Goal: Information Seeking & Learning: Learn about a topic

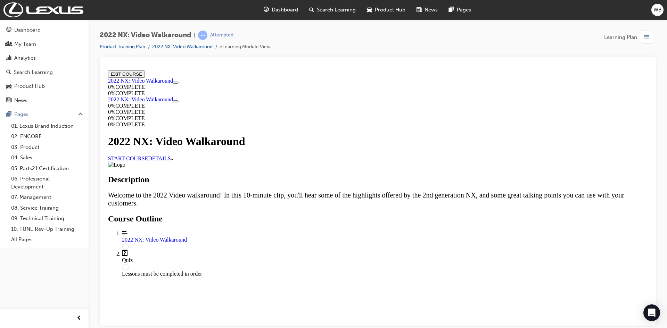
click at [148, 155] on link "START COURSE" at bounding box center [128, 158] width 40 height 6
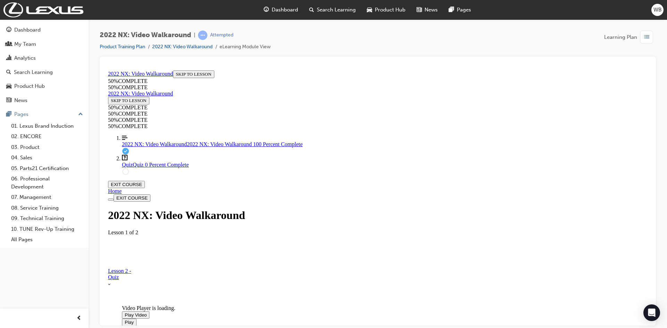
scroll to position [84, 0]
click at [129, 167] on span "Quiz" at bounding box center [127, 164] width 11 height 6
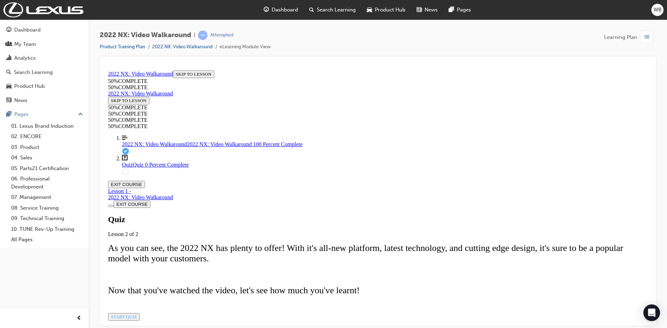
scroll to position [67, 0]
click at [137, 314] on span "START QUIZ" at bounding box center [124, 316] width 26 height 5
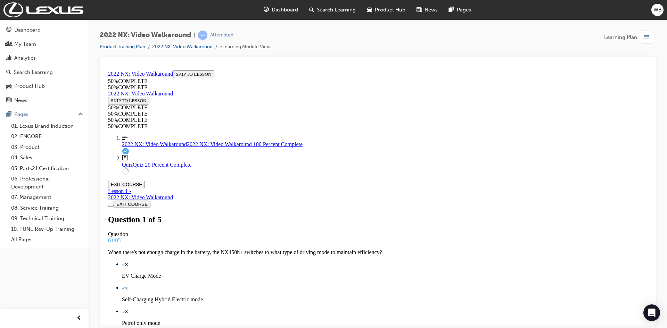
scroll to position [36, 0]
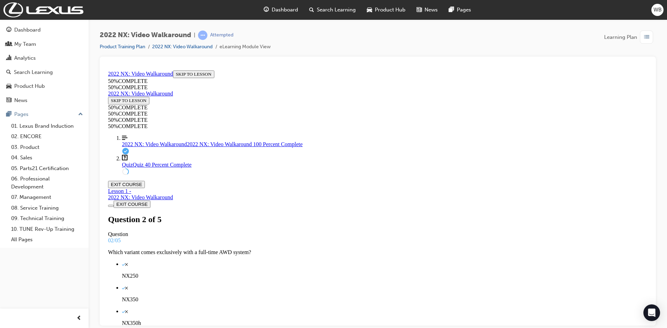
scroll to position [1, 0]
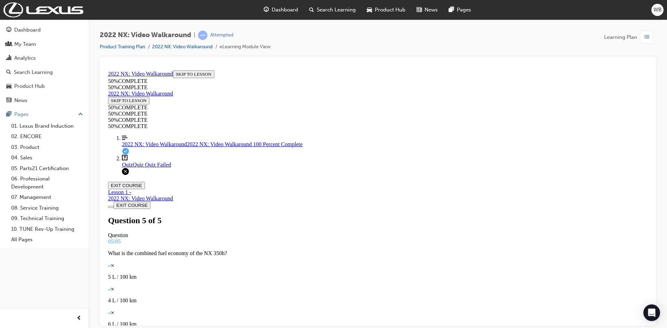
scroll to position [70, 0]
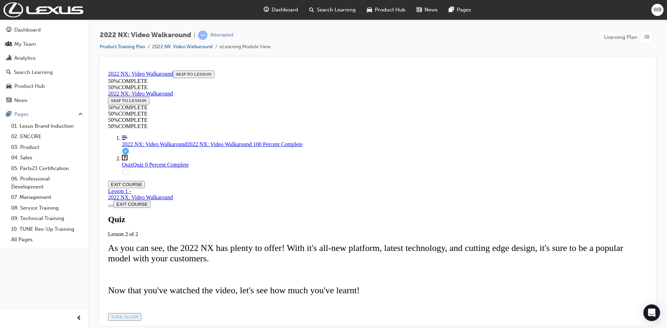
scroll to position [67, 0]
click at [139, 314] on span "TAKE AGAIN" at bounding box center [125, 316] width 28 height 5
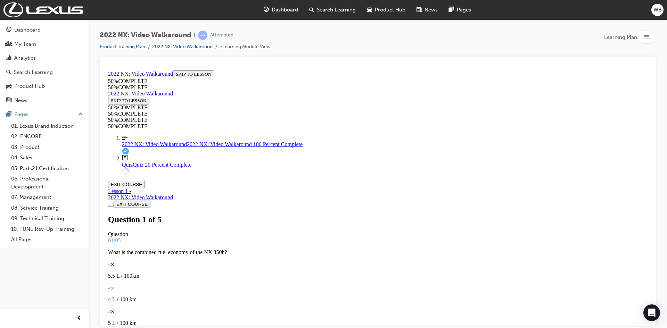
scroll to position [70, 0]
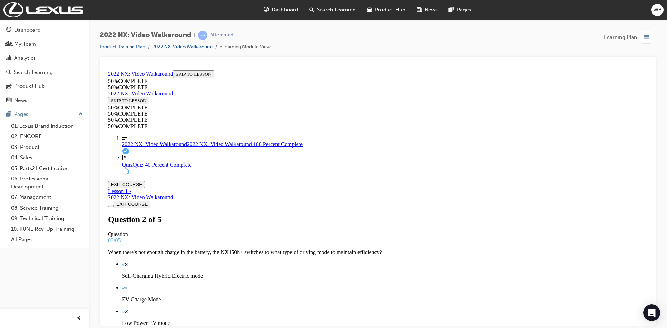
scroll to position [1, 0]
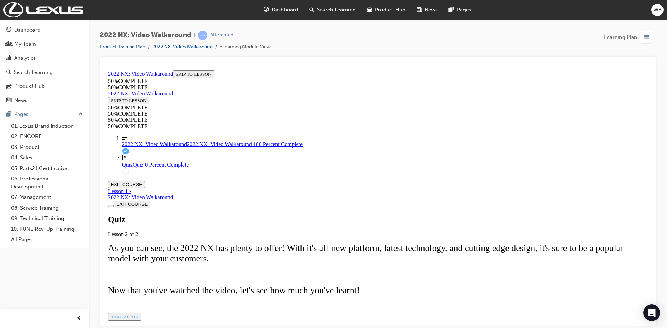
click at [139, 314] on span "TAKE AGAIN" at bounding box center [125, 316] width 28 height 5
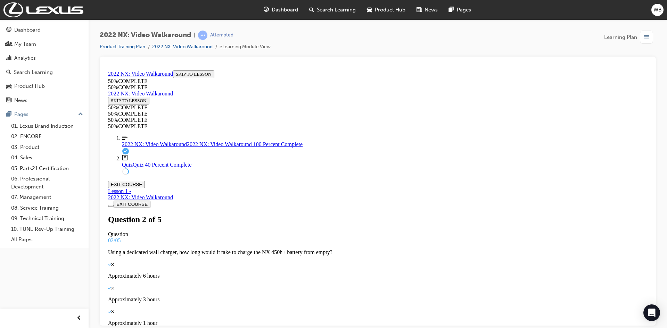
drag, startPoint x: 319, startPoint y: 251, endPoint x: 324, endPoint y: 252, distance: 5.0
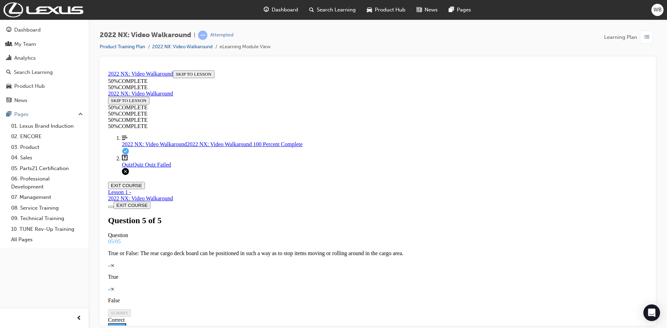
scroll to position [101, 0]
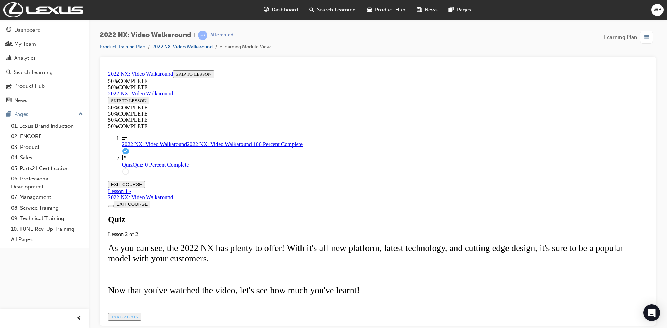
click at [139, 314] on span "TAKE AGAIN" at bounding box center [125, 316] width 28 height 5
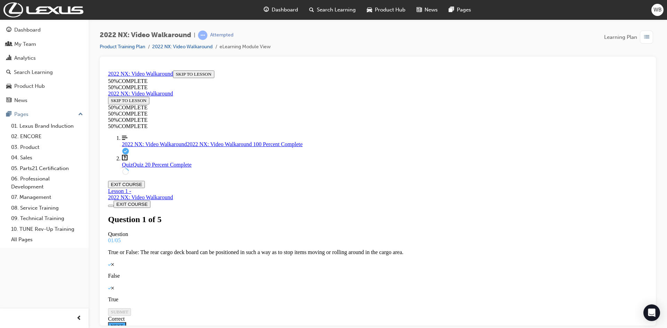
scroll to position [36, 0]
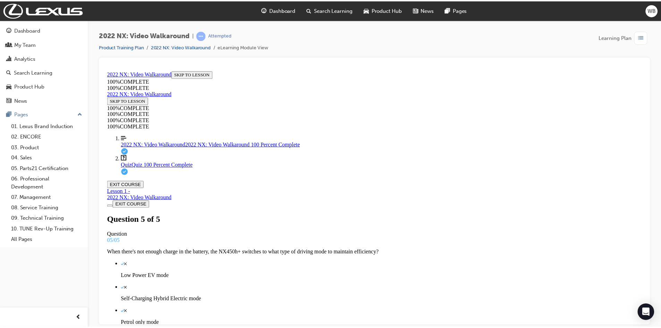
scroll to position [1, 0]
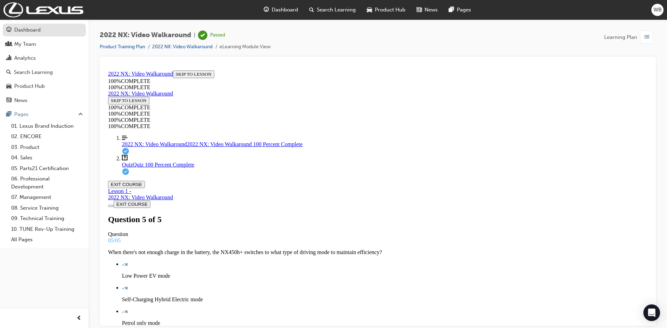
click at [35, 32] on div "Dashboard" at bounding box center [27, 30] width 26 height 8
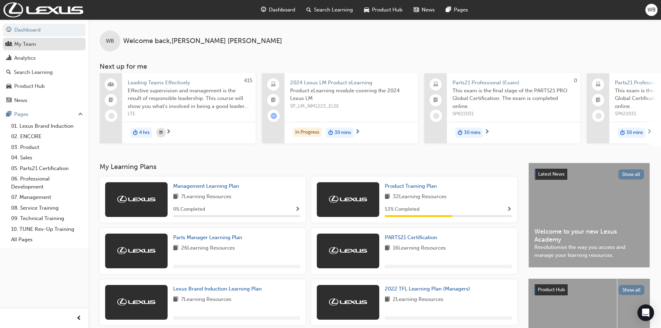
click at [26, 46] on div "My Team" at bounding box center [25, 44] width 22 height 8
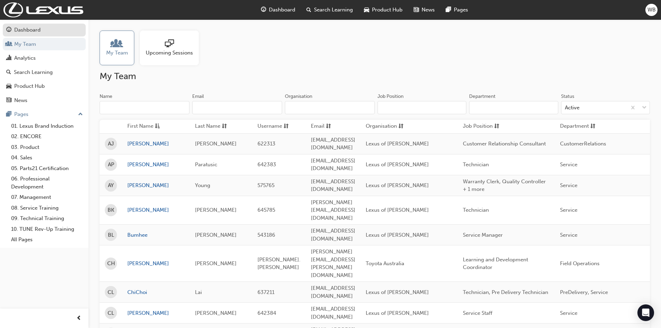
click at [31, 31] on div "Dashboard" at bounding box center [27, 30] width 26 height 8
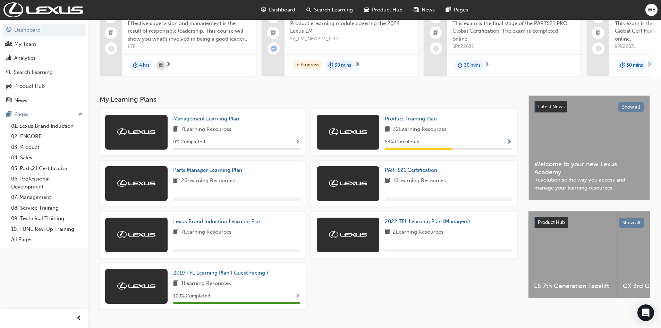
scroll to position [69, 0]
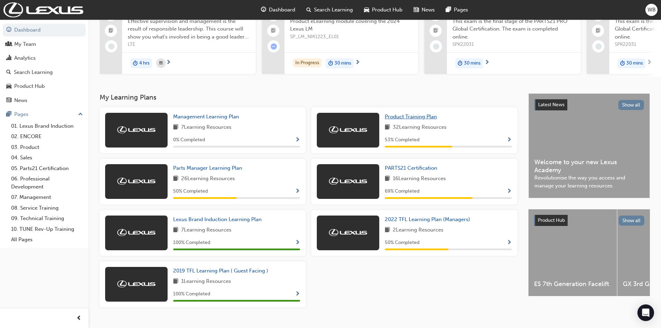
click at [408, 118] on span "Product Training Plan" at bounding box center [411, 117] width 52 height 6
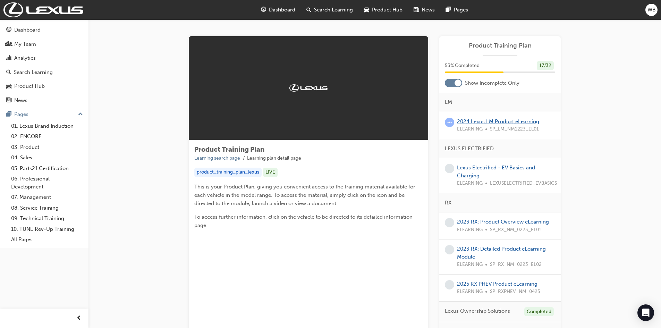
click at [476, 122] on link "2024 Lexus LM Product eLearning" at bounding box center [498, 121] width 82 height 6
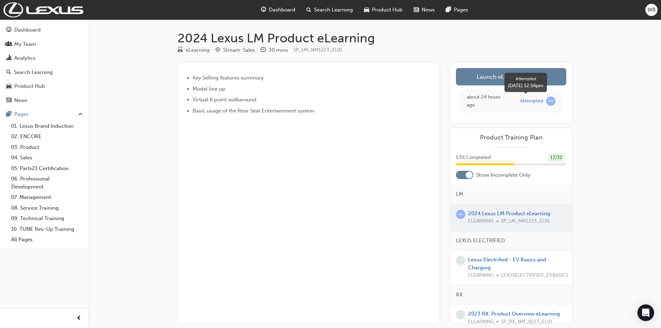
click at [553, 99] on span "learningRecordVerb_ATTEMPT-icon" at bounding box center [550, 101] width 9 height 9
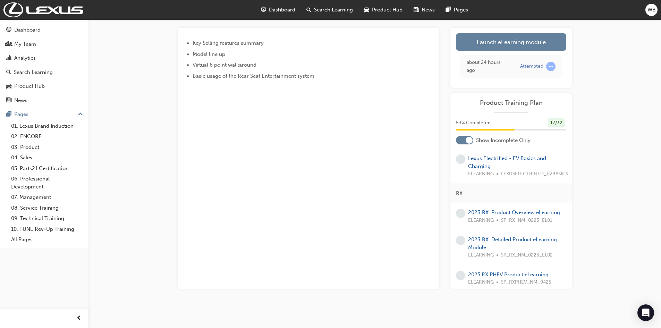
scroll to position [69, 0]
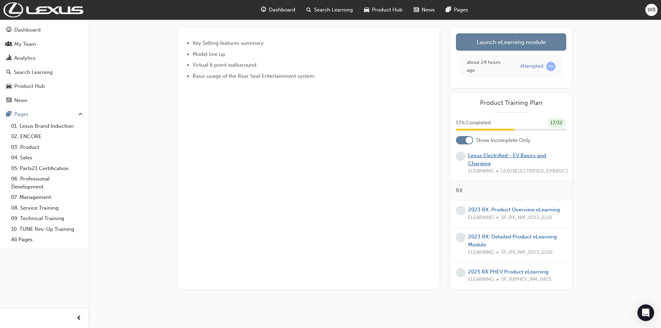
click at [521, 156] on link "Lexus Electrified - EV Basics and Charging" at bounding box center [507, 159] width 78 height 14
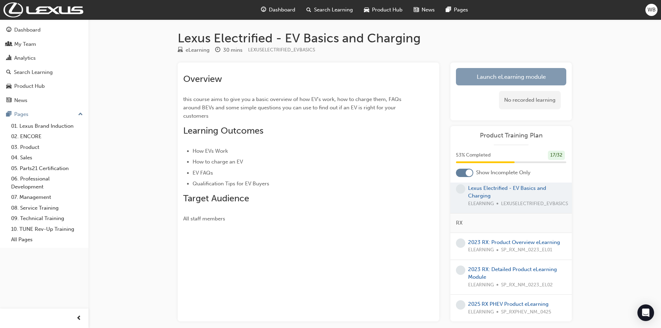
click at [524, 78] on link "Launch eLearning module" at bounding box center [511, 76] width 110 height 17
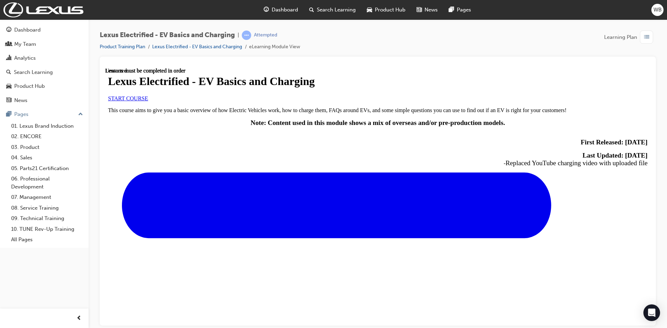
click at [148, 101] on span "START COURSE" at bounding box center [128, 98] width 40 height 6
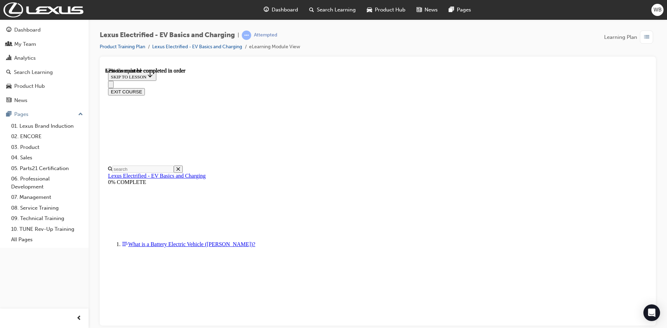
scroll to position [419, 0]
drag, startPoint x: 420, startPoint y: 271, endPoint x: 413, endPoint y: 270, distance: 7.4
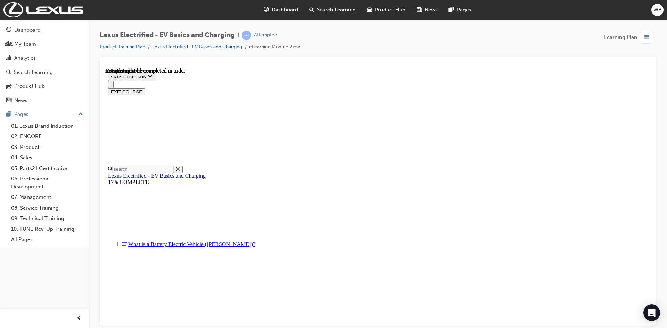
drag, startPoint x: 311, startPoint y: 101, endPoint x: 341, endPoint y: 134, distance: 44.2
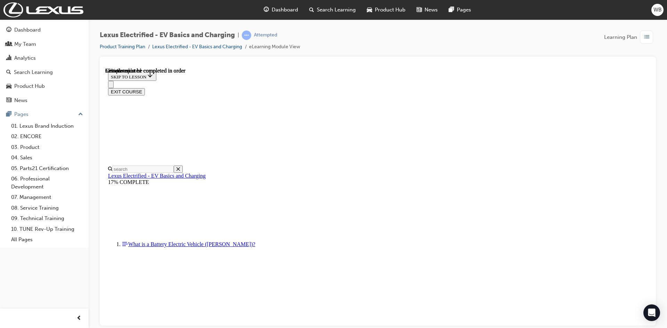
drag, startPoint x: 315, startPoint y: 288, endPoint x: 328, endPoint y: 287, distance: 13.2
drag, startPoint x: 364, startPoint y: 291, endPoint x: 371, endPoint y: 288, distance: 7.6
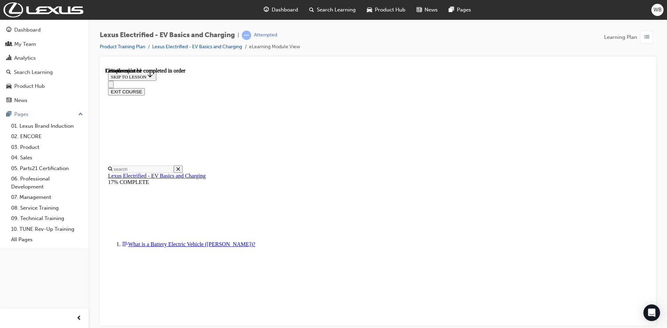
drag, startPoint x: 433, startPoint y: 304, endPoint x: 438, endPoint y: 304, distance: 4.5
drag, startPoint x: 478, startPoint y: 304, endPoint x: 495, endPoint y: 304, distance: 16.7
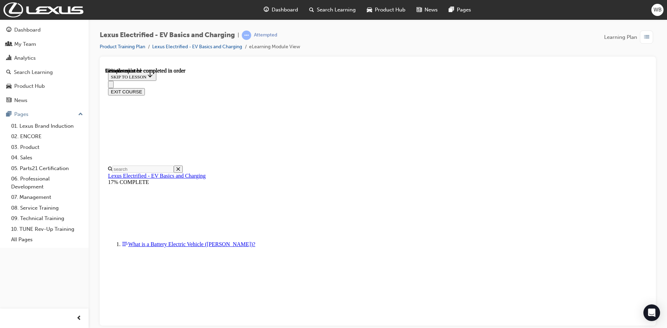
drag, startPoint x: 295, startPoint y: 269, endPoint x: 308, endPoint y: 268, distance: 13.2
drag, startPoint x: 353, startPoint y: 269, endPoint x: 357, endPoint y: 268, distance: 3.8
drag, startPoint x: 375, startPoint y: 268, endPoint x: 407, endPoint y: 271, distance: 31.3
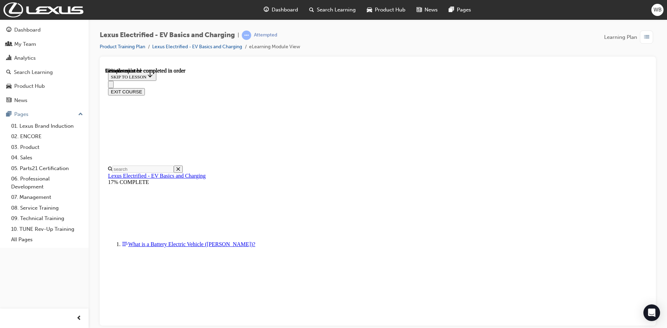
drag, startPoint x: 408, startPoint y: 271, endPoint x: 428, endPoint y: 270, distance: 20.5
drag, startPoint x: 437, startPoint y: 270, endPoint x: 465, endPoint y: 270, distance: 28.1
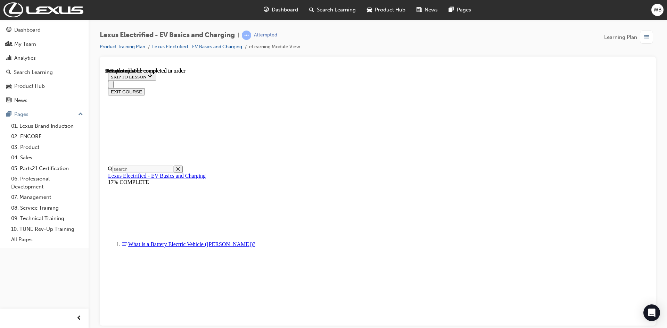
drag, startPoint x: 476, startPoint y: 270, endPoint x: 486, endPoint y: 271, distance: 9.4
drag, startPoint x: 490, startPoint y: 271, endPoint x: 496, endPoint y: 271, distance: 5.9
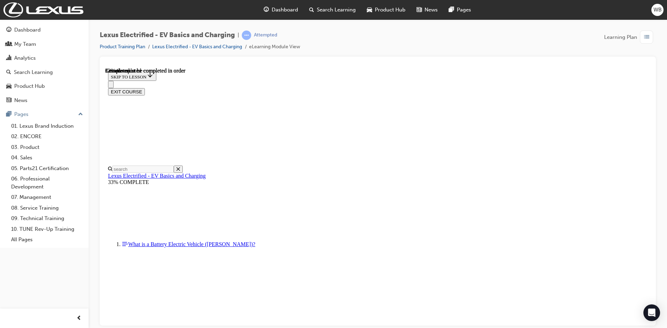
scroll to position [264, 0]
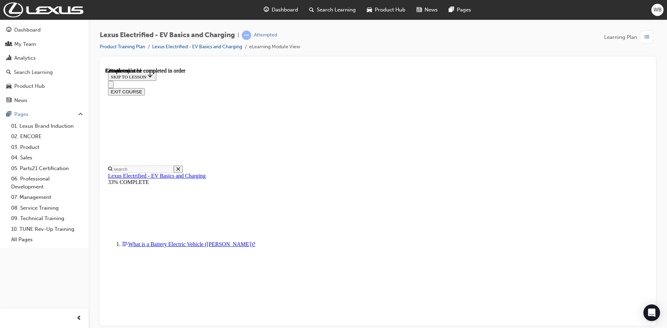
drag, startPoint x: 381, startPoint y: 233, endPoint x: 392, endPoint y: 234, distance: 11.2
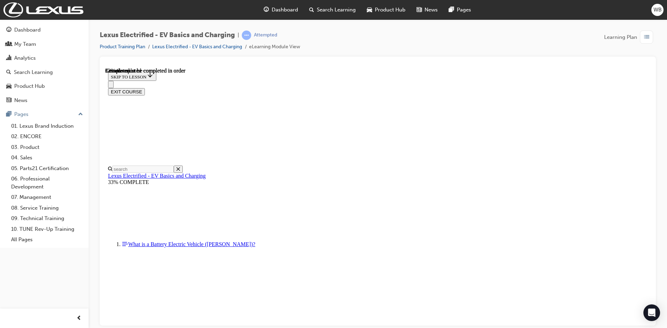
scroll to position [900, 0]
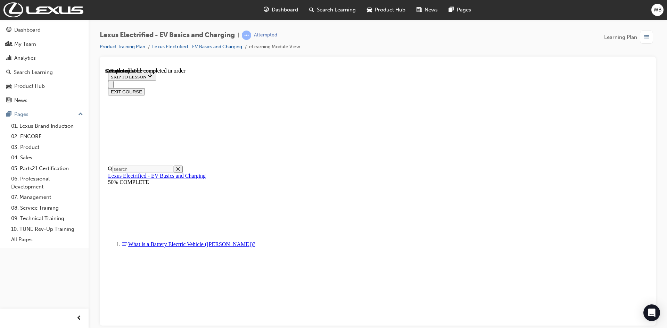
scroll to position [542, 0]
drag, startPoint x: 321, startPoint y: 149, endPoint x: 337, endPoint y: 147, distance: 16.2
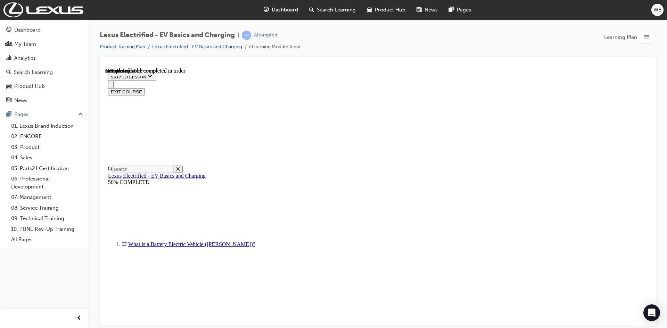
drag, startPoint x: 444, startPoint y: 228, endPoint x: 350, endPoint y: 224, distance: 93.8
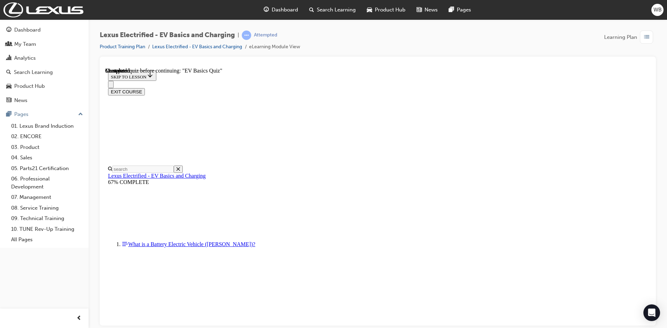
radio input "true"
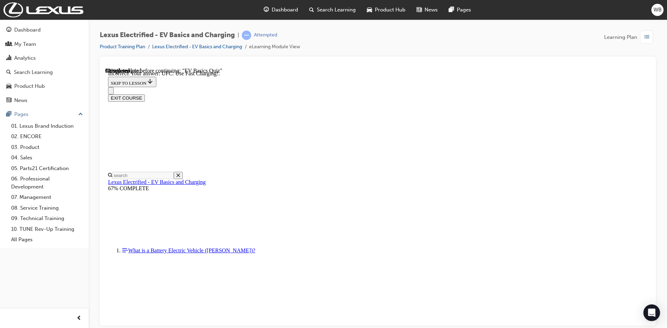
scroll to position [86, 0]
drag, startPoint x: 424, startPoint y: 241, endPoint x: 418, endPoint y: 236, distance: 7.6
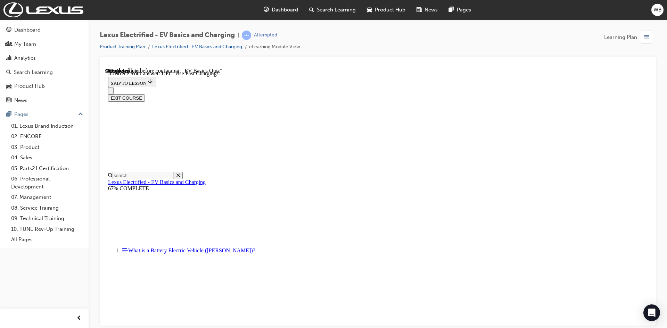
radio input "true"
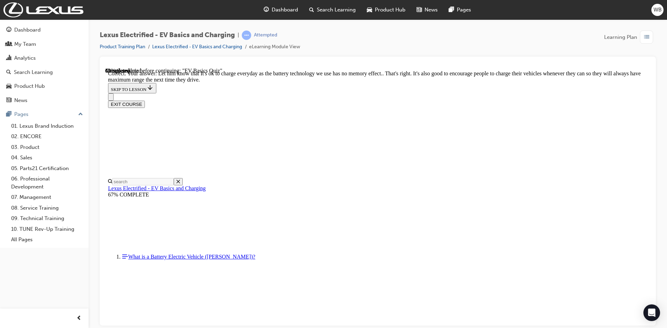
scroll to position [120, 0]
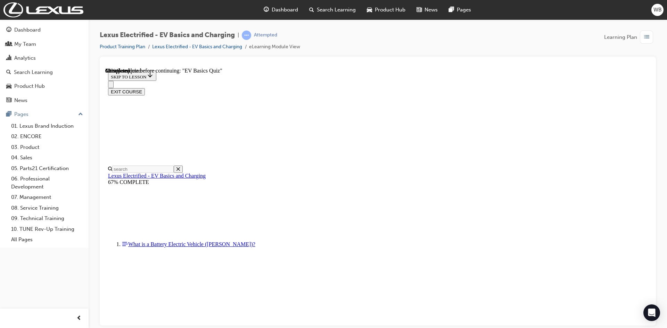
scroll to position [49, 0]
radio input "true"
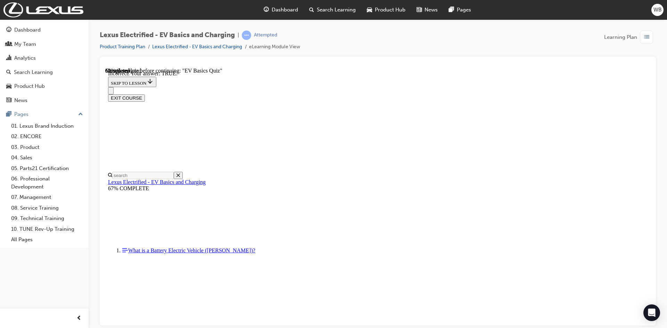
scroll to position [70, 0]
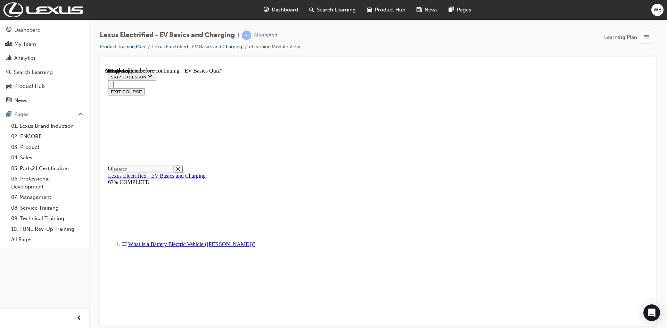
scroll to position [167, 0]
radio input "true"
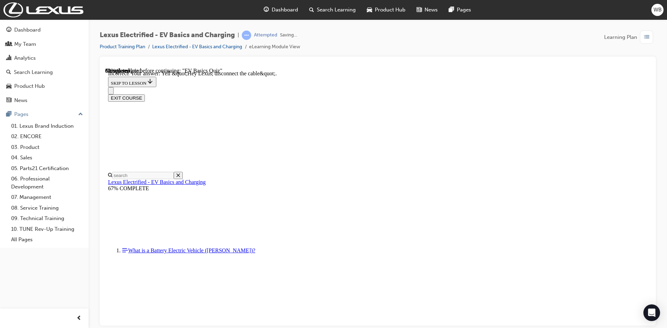
scroll to position [235, 0]
drag, startPoint x: 430, startPoint y: 289, endPoint x: 432, endPoint y: 282, distance: 7.6
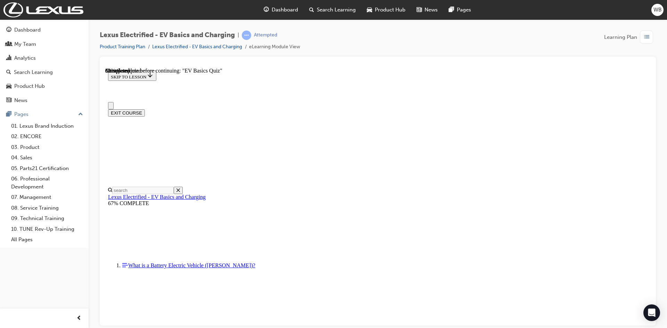
scroll to position [35, 0]
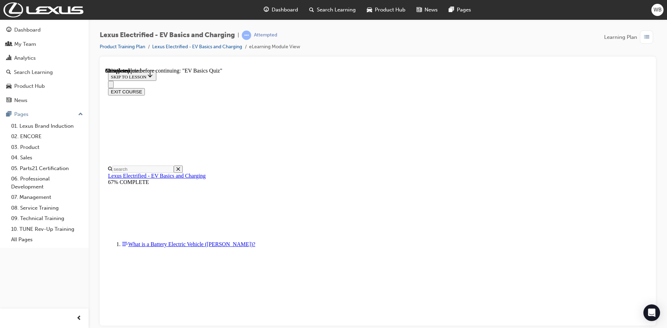
checkbox input "true"
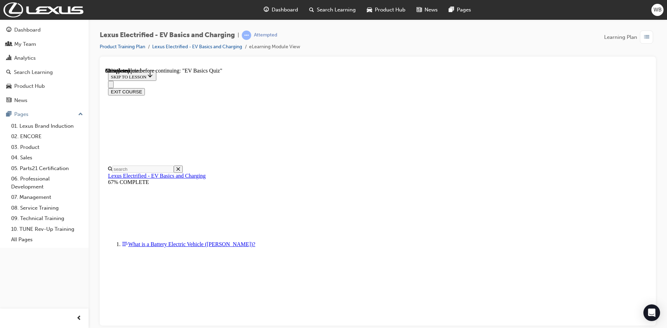
checkbox input "true"
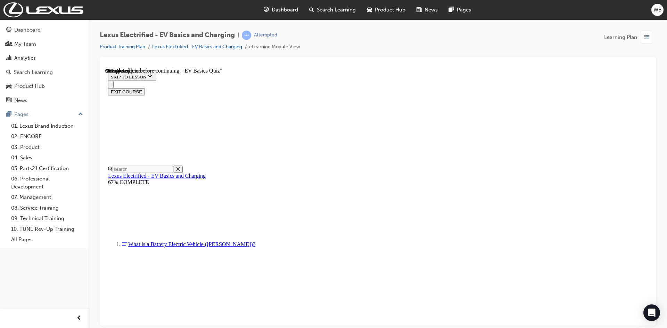
checkbox input "true"
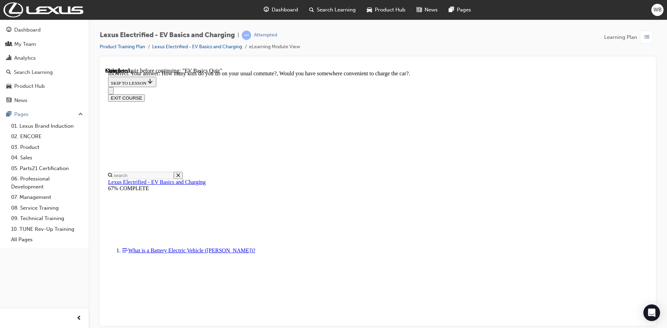
scroll to position [126, 0]
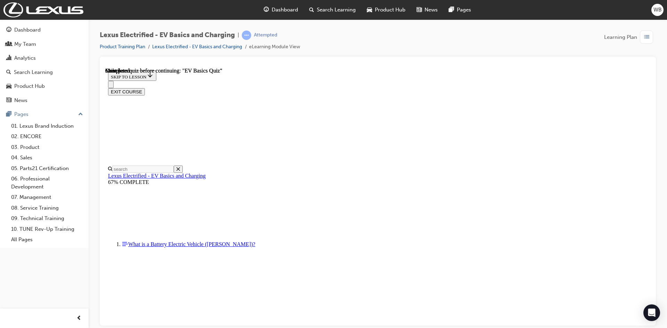
scroll to position [119, 0]
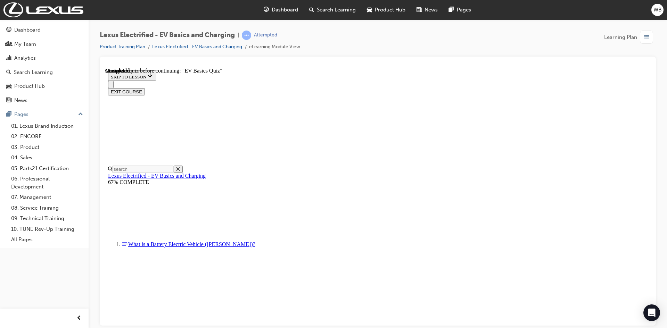
checkbox input "false"
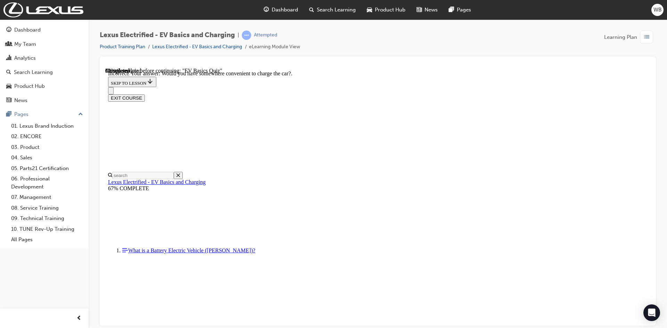
scroll to position [126, 0]
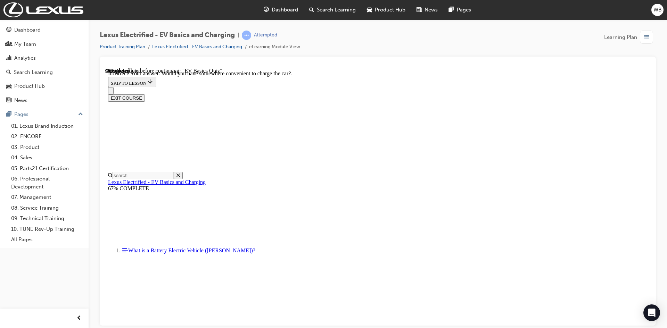
radio input "true"
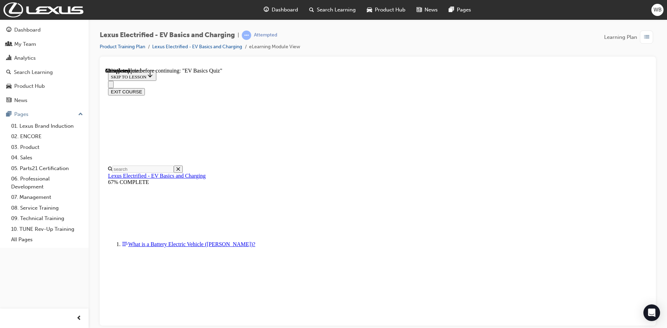
radio input "true"
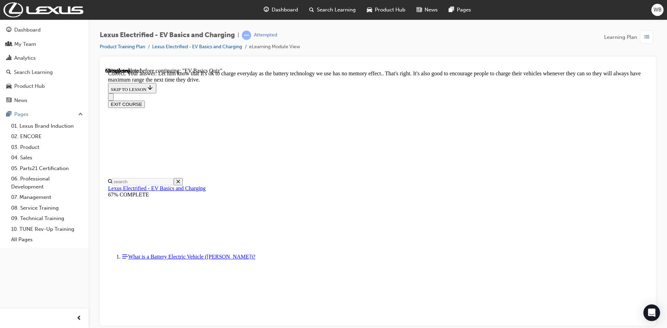
scroll to position [120, 0]
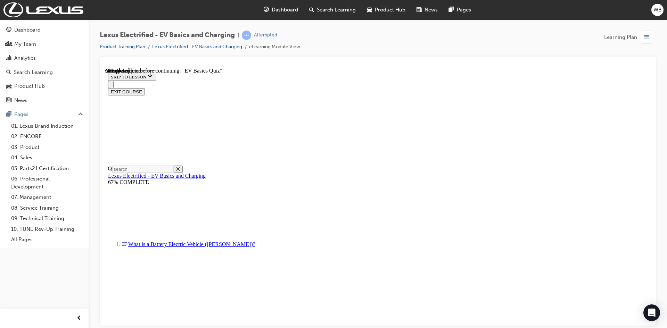
scroll to position [104, 0]
radio input "true"
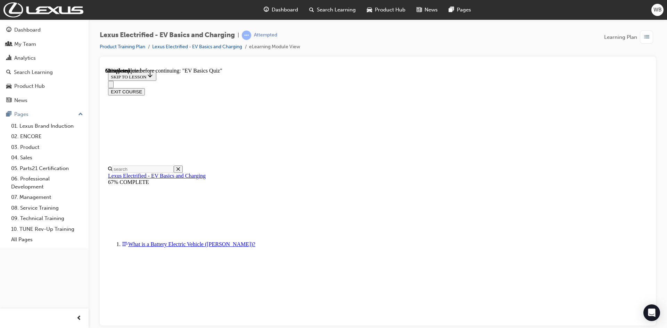
radio input "true"
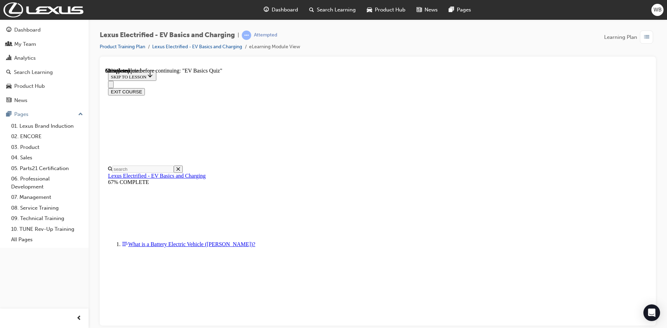
radio input "true"
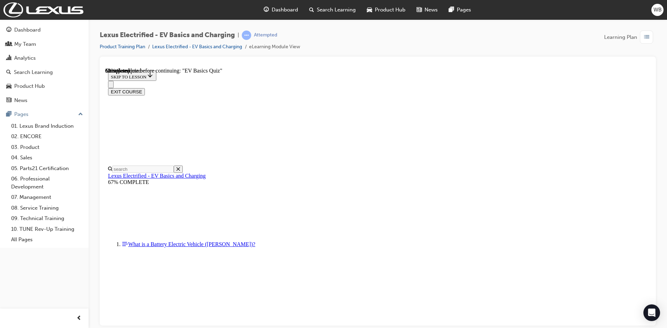
radio input "true"
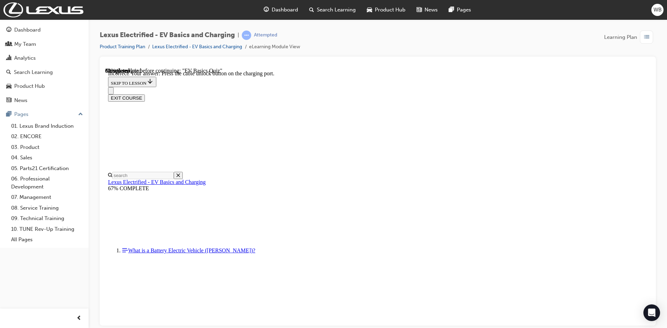
scroll to position [235, 0]
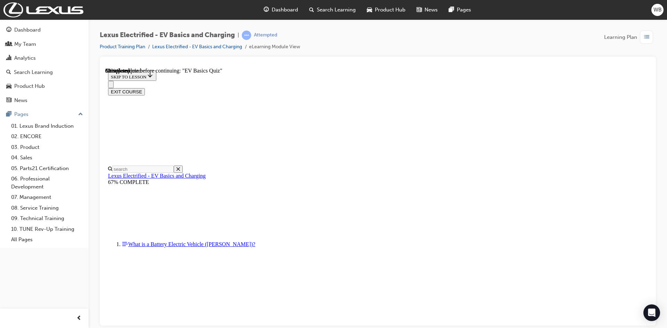
scroll to position [49, 0]
radio input "true"
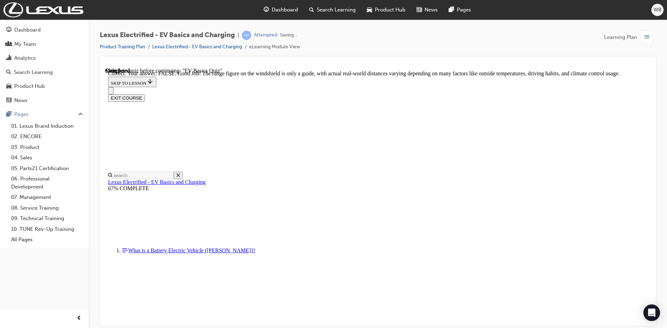
scroll to position [113, 0]
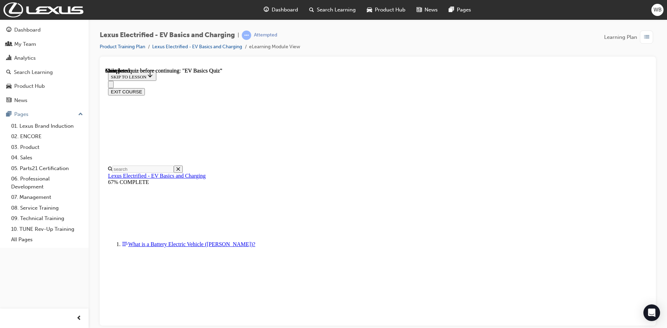
scroll to position [119, 0]
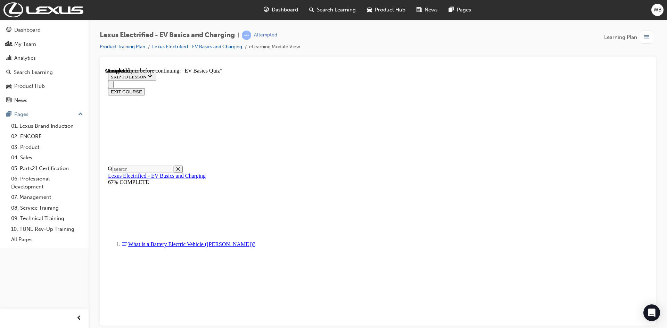
checkbox input "true"
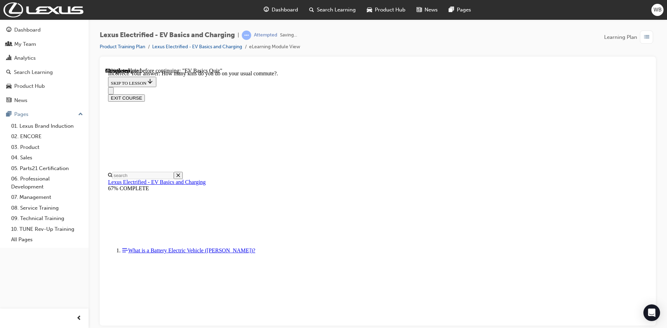
scroll to position [126, 0]
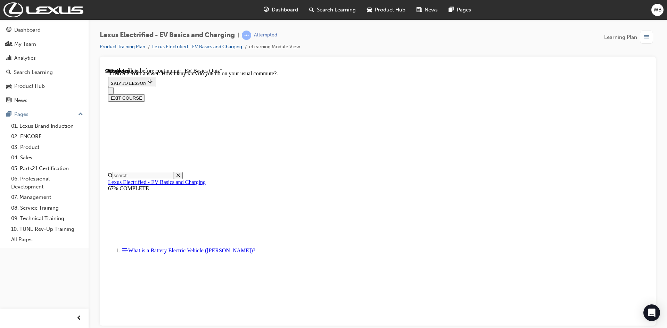
radio input "true"
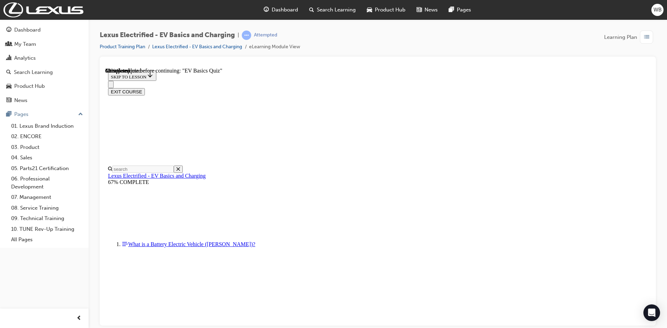
scroll to position [49, 0]
radio input "true"
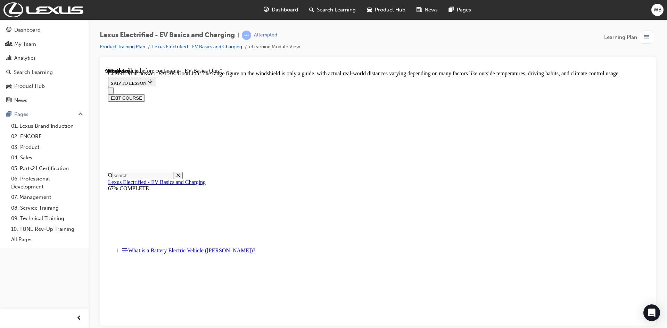
scroll to position [113, 0]
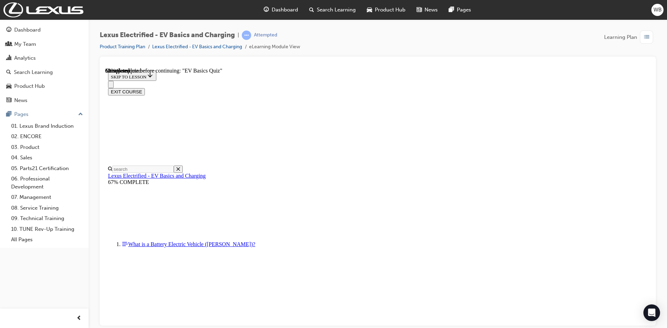
scroll to position [56, 0]
radio input "true"
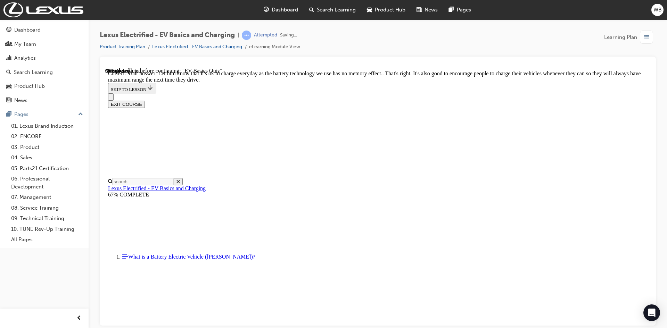
scroll to position [120, 0]
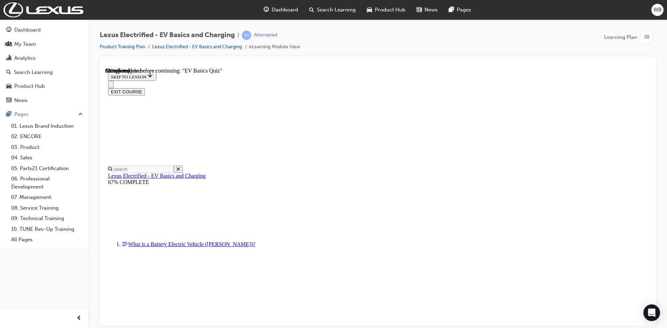
scroll to position [137, 0]
radio input "true"
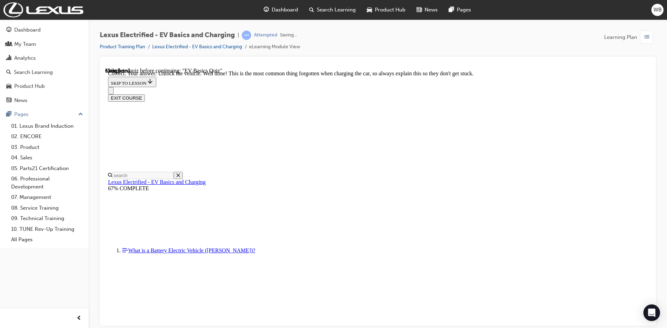
scroll to position [278, 0]
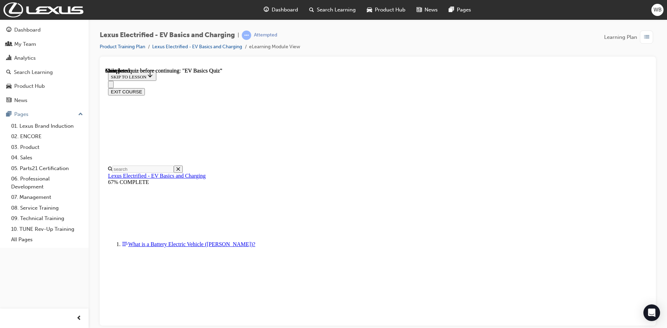
scroll to position [119, 0]
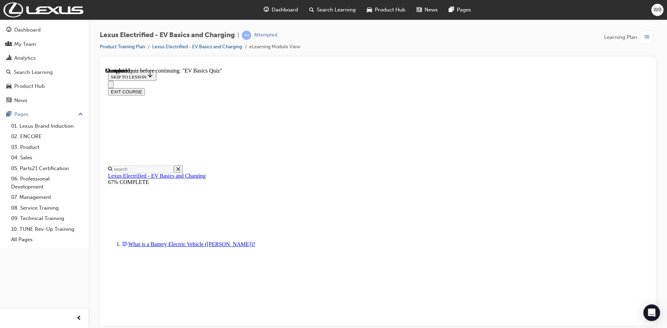
radio input "true"
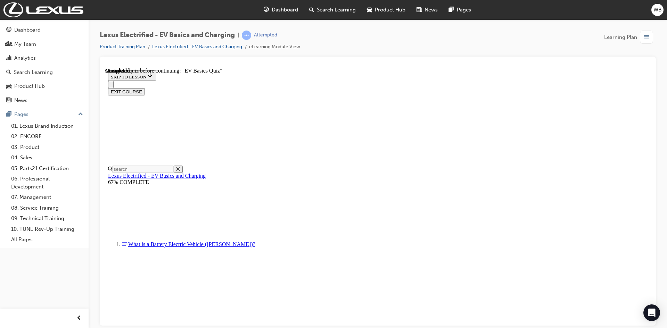
radio input "true"
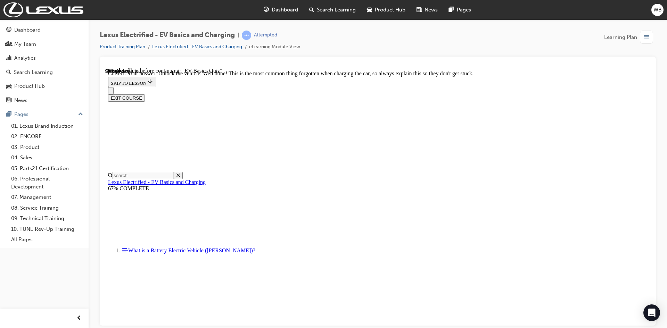
scroll to position [278, 0]
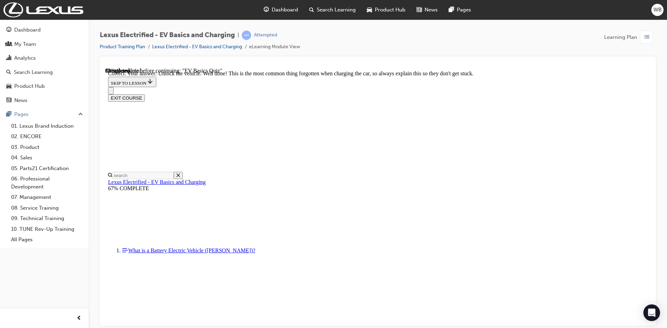
radio input "true"
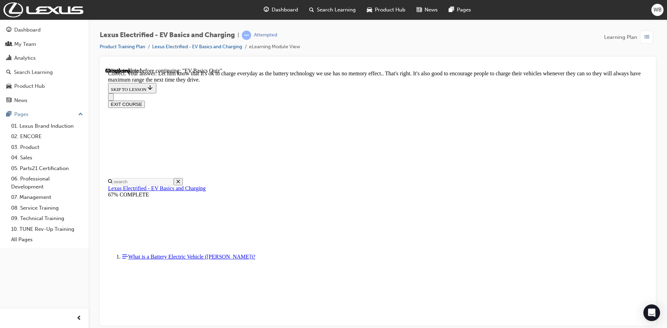
scroll to position [120, 0]
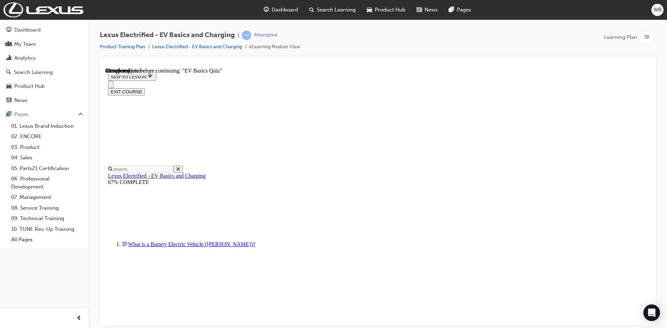
drag, startPoint x: 317, startPoint y: 156, endPoint x: 320, endPoint y: 163, distance: 7.8
radio input "true"
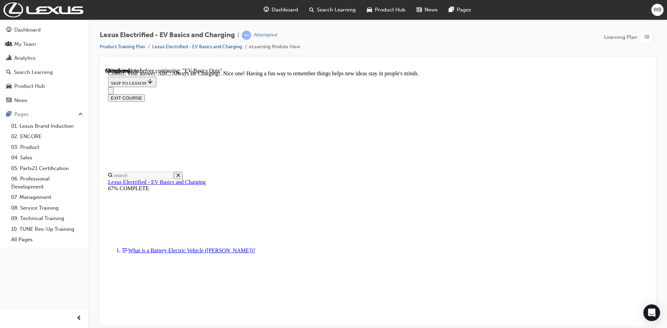
scroll to position [121, 0]
drag, startPoint x: 429, startPoint y: 296, endPoint x: 447, endPoint y: 294, distance: 18.5
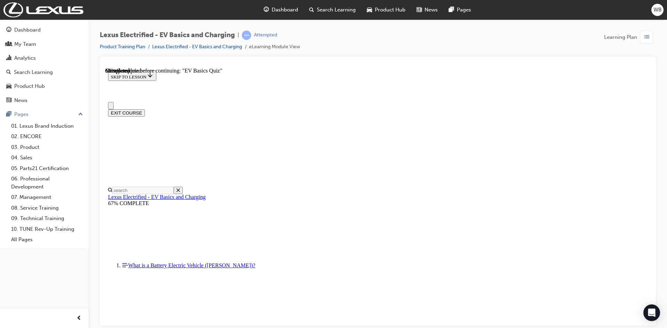
scroll to position [35, 0]
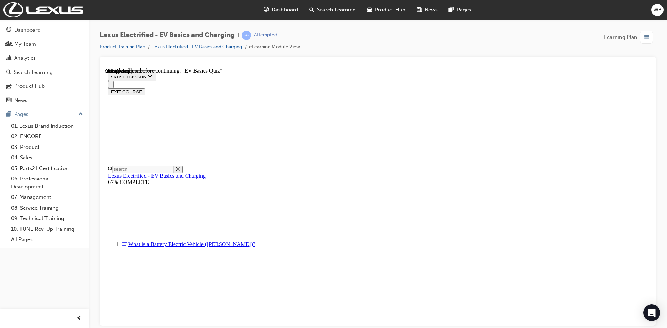
checkbox input "true"
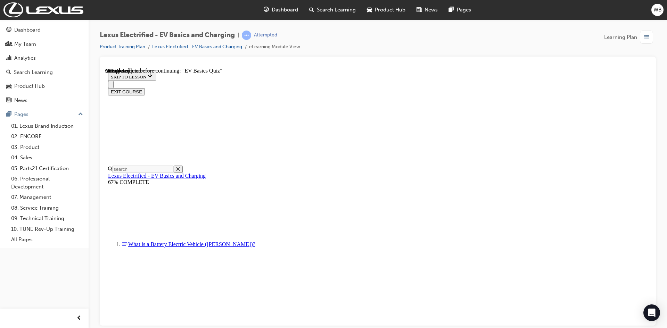
checkbox input "true"
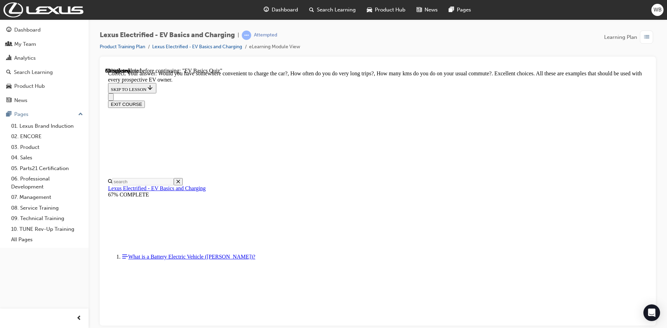
scroll to position [160, 0]
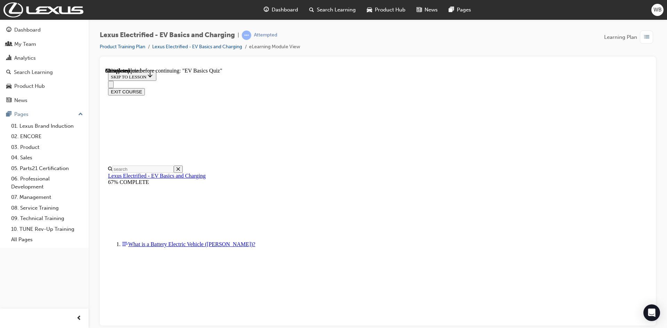
scroll to position [49, 0]
radio input "true"
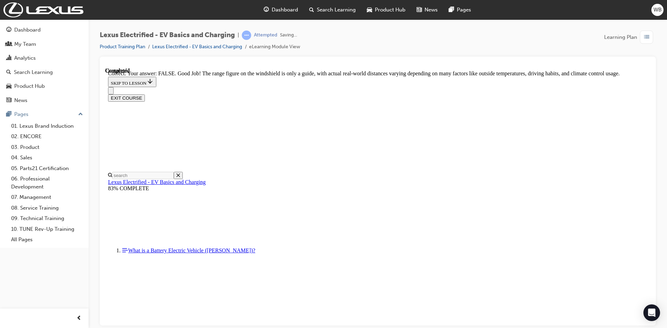
scroll to position [113, 0]
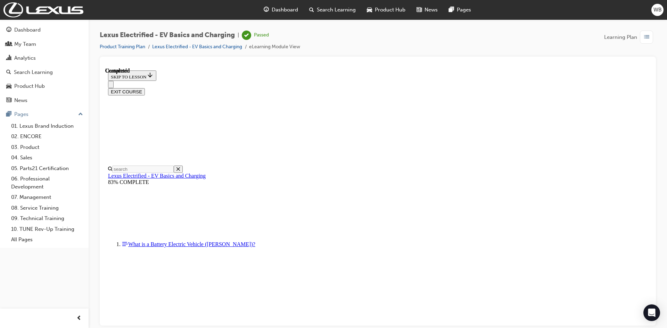
scroll to position [119, 0]
click at [145, 88] on button "EXIT COURSE" at bounding box center [126, 91] width 37 height 7
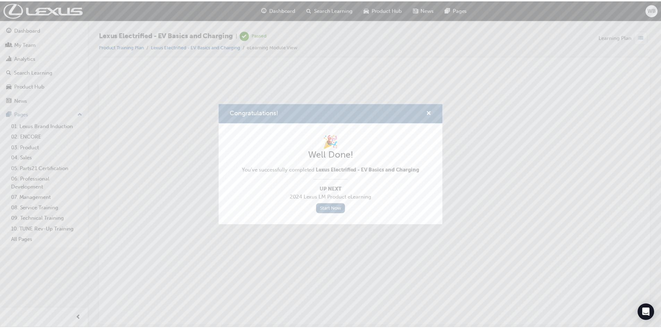
scroll to position [0, 0]
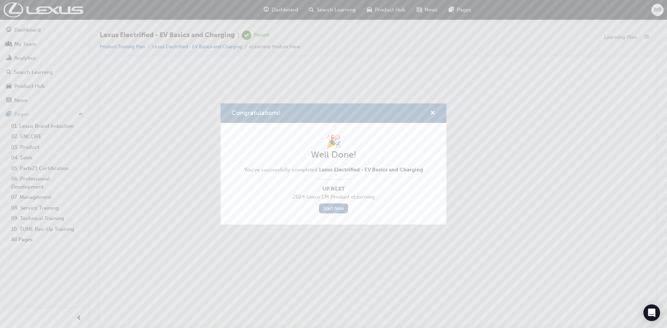
click at [286, 9] on div "Congratulations! 🎉 Well Done! You've successfully completed Lexus Electrified -…" at bounding box center [333, 164] width 667 height 328
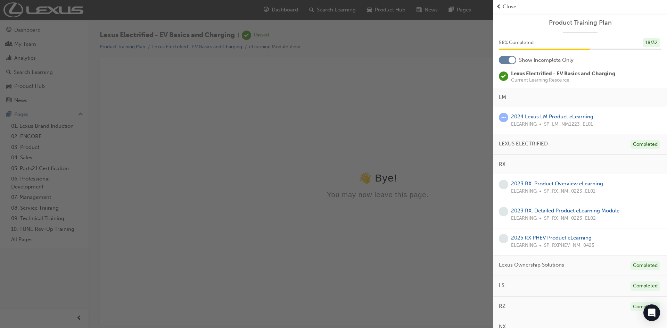
click at [30, 30] on div "button" at bounding box center [246, 164] width 493 height 328
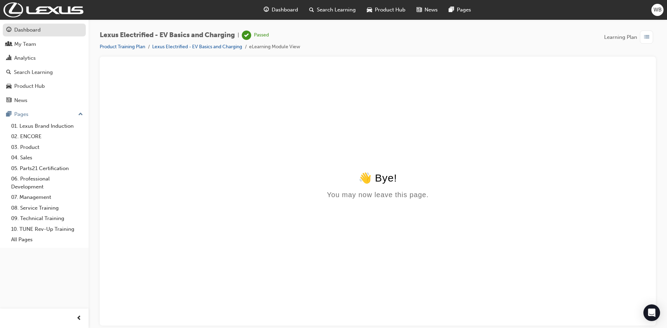
click at [39, 32] on div "Dashboard" at bounding box center [27, 30] width 26 height 8
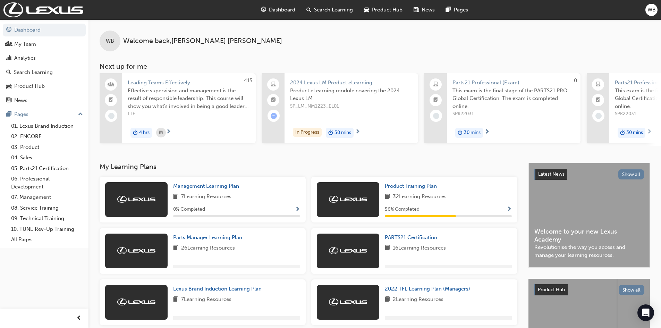
scroll to position [69, 0]
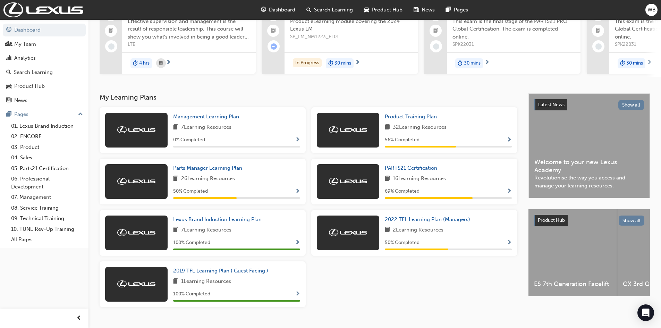
click at [217, 90] on div "WB Welcome back , [PERSON_NAME] Next up for me 415 Leading Teams Effectively Ef…" at bounding box center [375, 21] width 573 height 143
click at [415, 120] on span "Product Training Plan" at bounding box center [411, 117] width 52 height 6
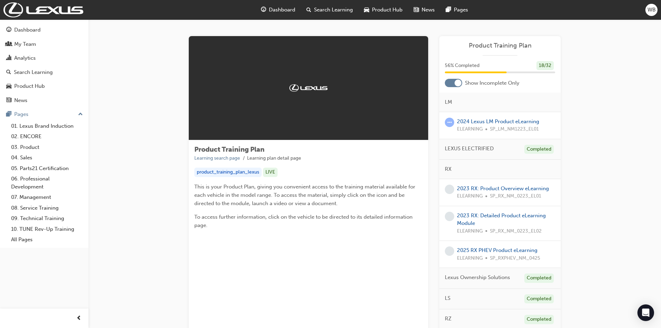
click at [290, 9] on span "Dashboard" at bounding box center [282, 10] width 26 height 8
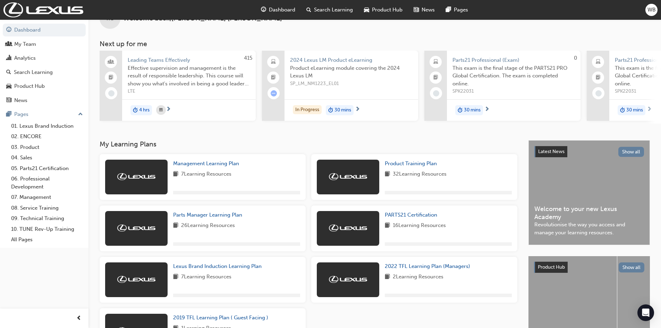
scroll to position [35, 0]
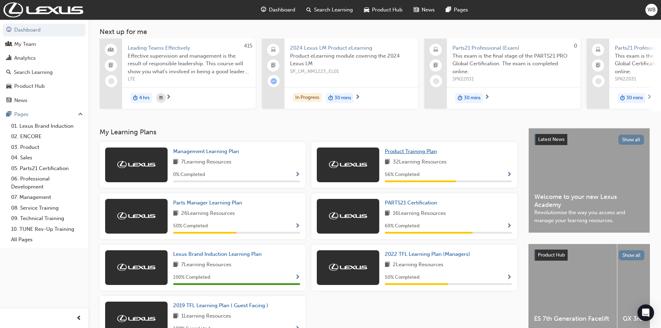
click at [425, 154] on span "Product Training Plan" at bounding box center [411, 151] width 52 height 6
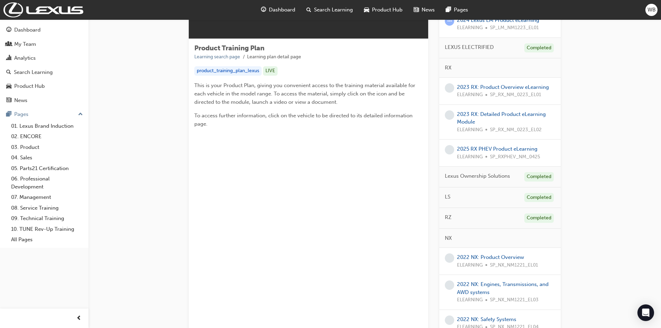
scroll to position [139, 0]
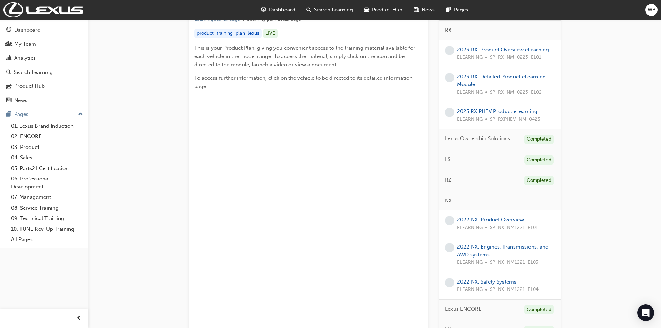
click at [490, 222] on link "2022 NX: Product Overview" at bounding box center [490, 220] width 67 height 6
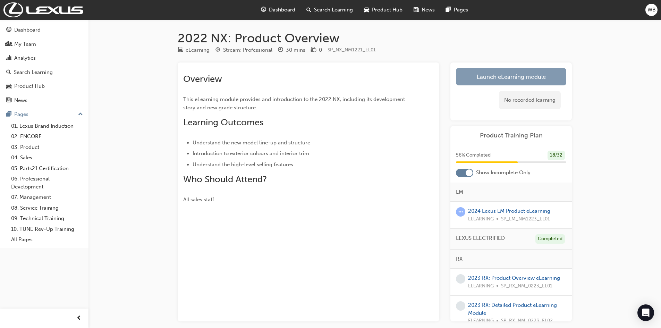
click at [500, 77] on link "Launch eLearning module" at bounding box center [511, 76] width 110 height 17
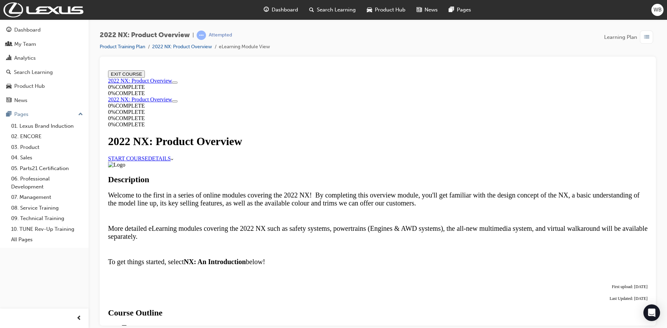
click at [148, 155] on link "START COURSE" at bounding box center [128, 158] width 40 height 6
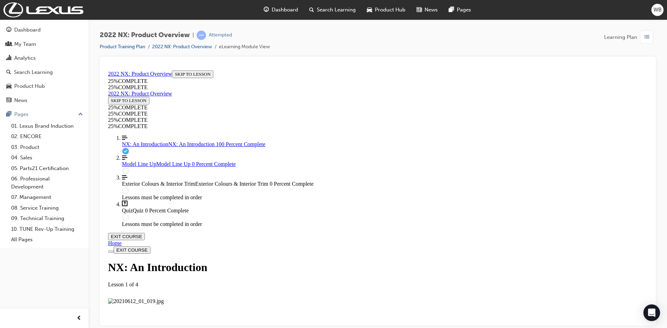
scroll to position [729, 0]
drag, startPoint x: 302, startPoint y: 266, endPoint x: 316, endPoint y: 266, distance: 14.2
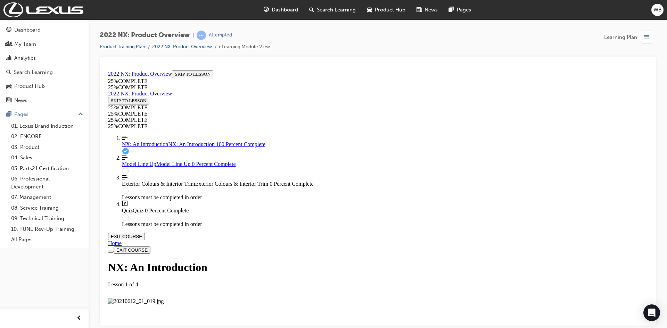
drag, startPoint x: 316, startPoint y: 266, endPoint x: 324, endPoint y: 266, distance: 8.0
drag, startPoint x: 339, startPoint y: 268, endPoint x: 379, endPoint y: 268, distance: 39.9
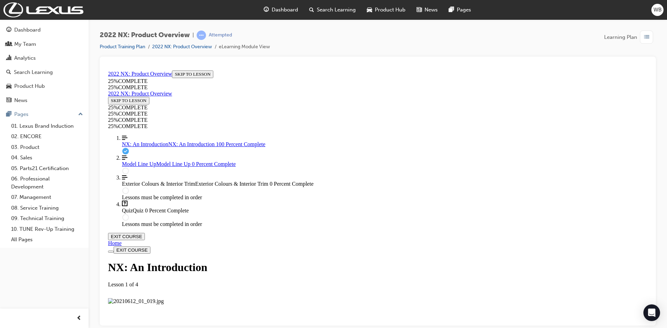
drag, startPoint x: 379, startPoint y: 268, endPoint x: 401, endPoint y: 269, distance: 22.2
drag, startPoint x: 401, startPoint y: 269, endPoint x: 410, endPoint y: 269, distance: 9.4
drag, startPoint x: 418, startPoint y: 269, endPoint x: 452, endPoint y: 269, distance: 33.7
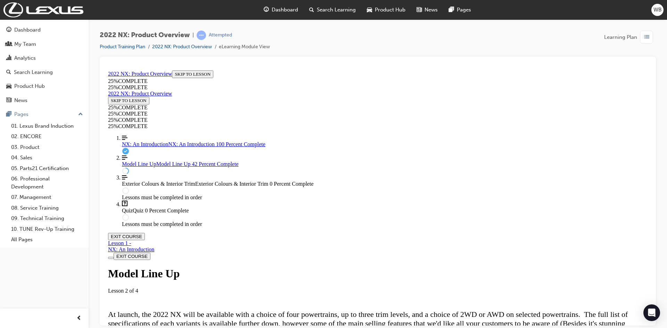
scroll to position [545, 0]
drag, startPoint x: 315, startPoint y: 187, endPoint x: 375, endPoint y: 156, distance: 68.2
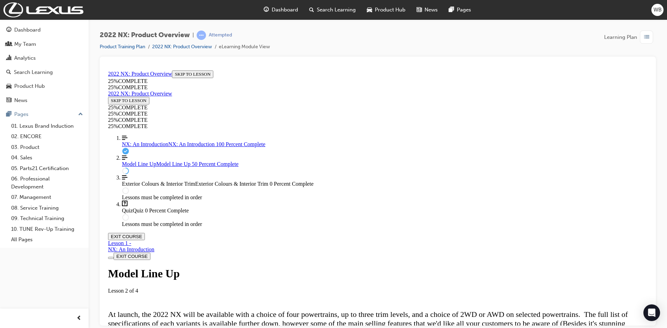
drag, startPoint x: 438, startPoint y: 124, endPoint x: 474, endPoint y: 128, distance: 35.6
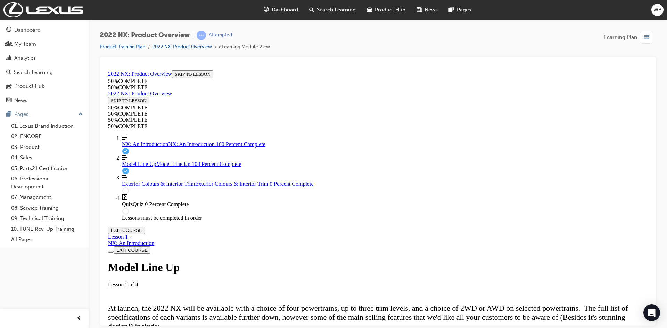
scroll to position [1371, 0]
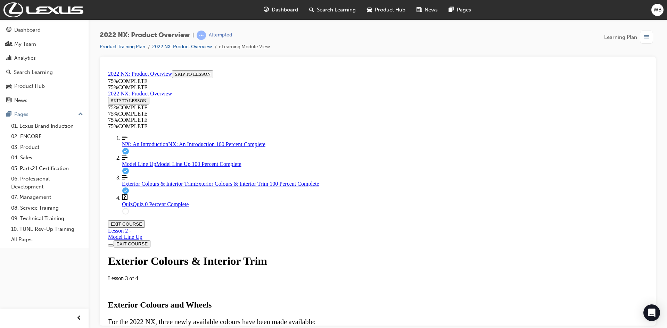
scroll to position [2109, 0]
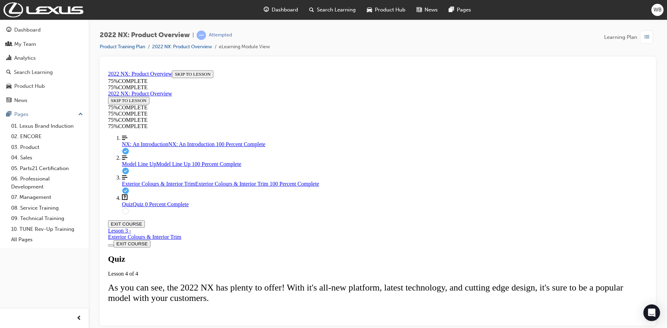
scroll to position [85, 0]
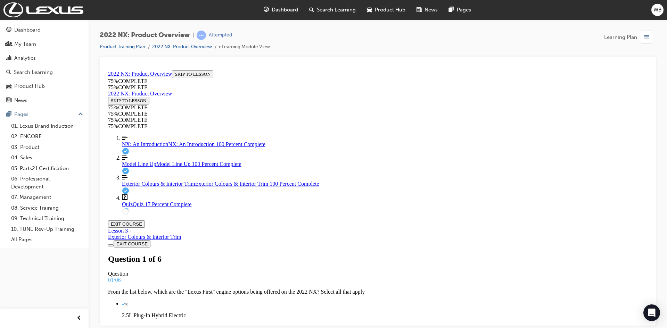
scroll to position [86, 0]
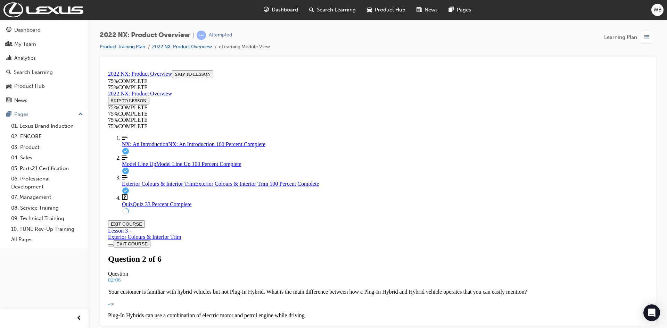
scroll to position [36, 0]
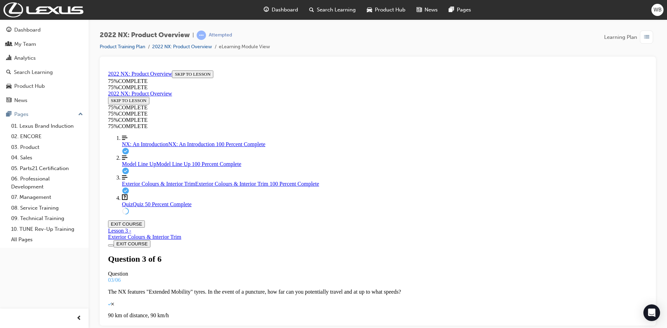
scroll to position [1, 0]
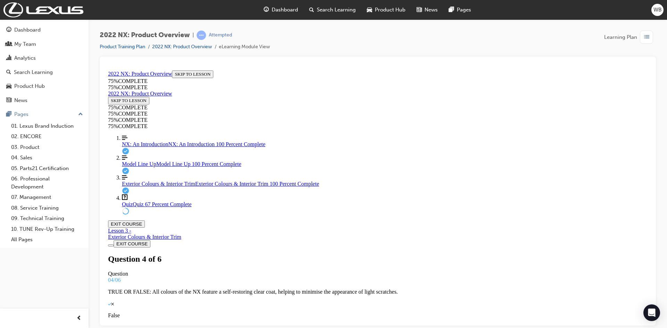
drag, startPoint x: 347, startPoint y: 181, endPoint x: 346, endPoint y: 219, distance: 38.2
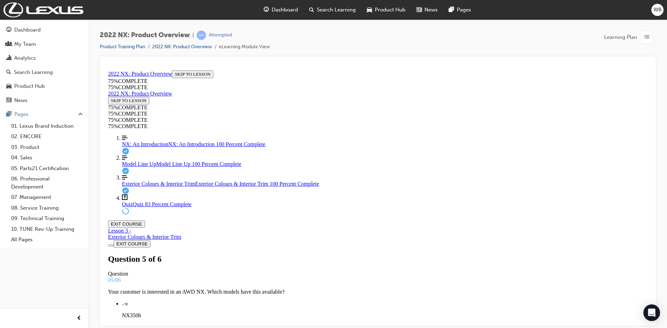
drag, startPoint x: 348, startPoint y: 210, endPoint x: 485, endPoint y: 210, distance: 136.8
drag, startPoint x: 358, startPoint y: 214, endPoint x: 471, endPoint y: 244, distance: 117.0
drag, startPoint x: 334, startPoint y: 212, endPoint x: 453, endPoint y: 214, distance: 119.1
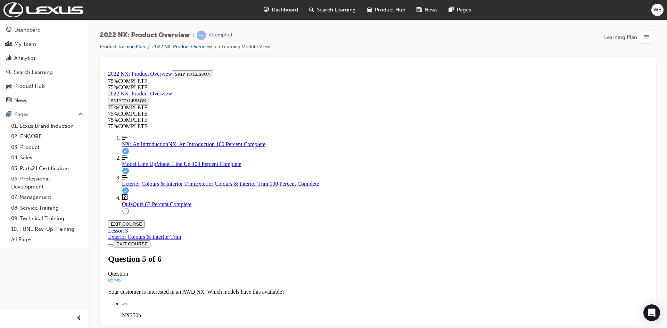
drag, startPoint x: 368, startPoint y: 178, endPoint x: 483, endPoint y: 180, distance: 114.9
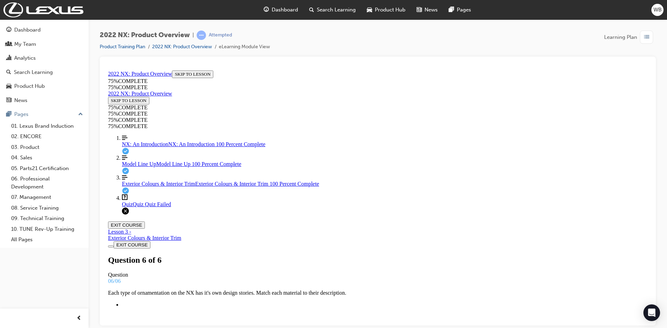
scroll to position [85, 0]
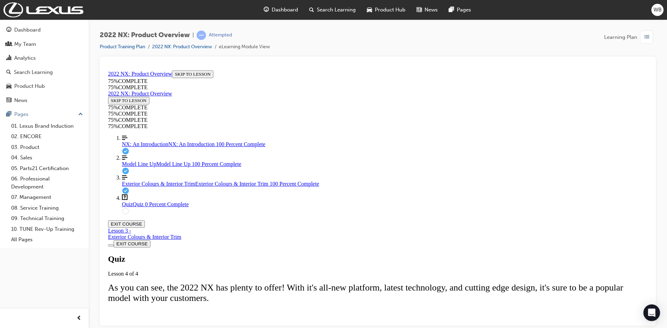
drag, startPoint x: 319, startPoint y: 281, endPoint x: 324, endPoint y: 279, distance: 5.0
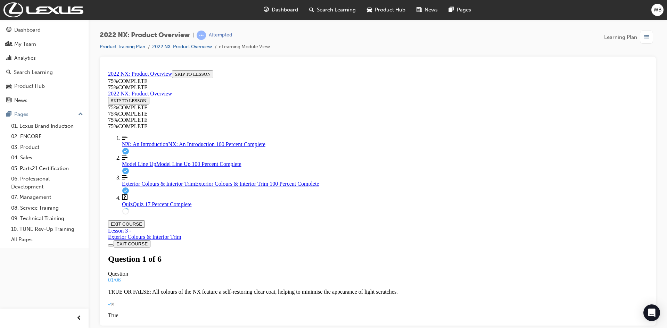
scroll to position [36, 0]
drag, startPoint x: 350, startPoint y: 234, endPoint x: 439, endPoint y: 268, distance: 95.5
click at [138, 186] on span "Exterior Colours & Interior Trim" at bounding box center [158, 184] width 73 height 6
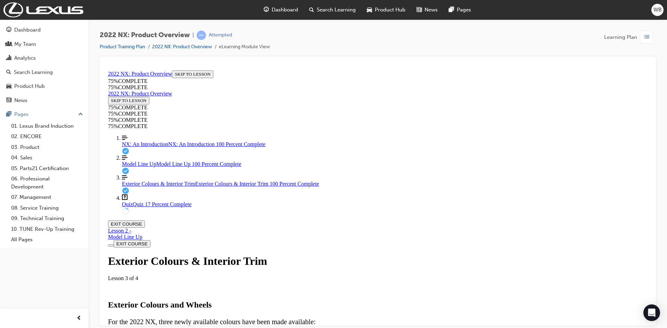
scroll to position [2176, 0]
click at [122, 207] on link "Question box Question mark inside of a square Quiz Quiz 17 Percent Complete" at bounding box center [384, 200] width 525 height 13
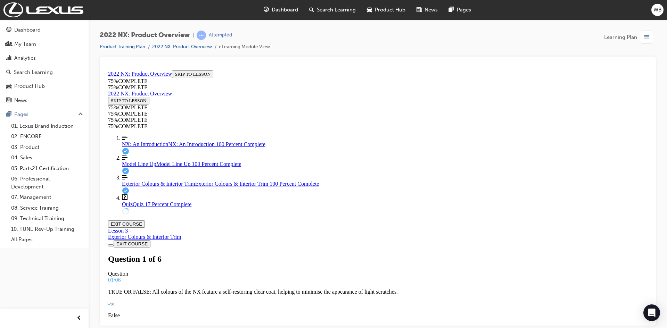
scroll to position [24, 0]
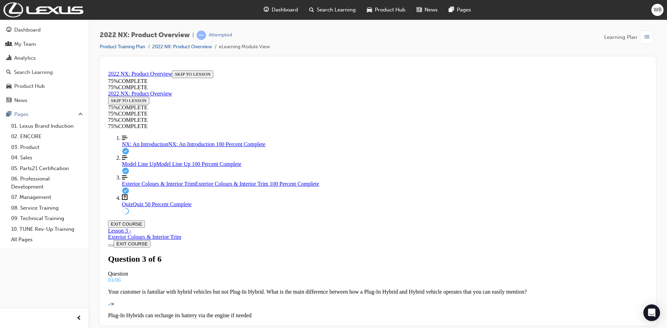
scroll to position [36, 0]
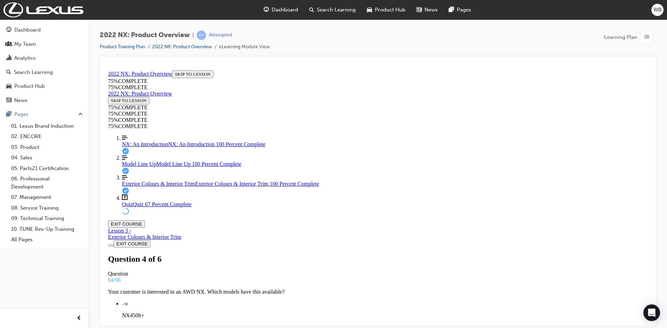
drag, startPoint x: 346, startPoint y: 235, endPoint x: 452, endPoint y: 197, distance: 112.4
drag, startPoint x: 351, startPoint y: 202, endPoint x: 488, endPoint y: 264, distance: 150.4
drag, startPoint x: 355, startPoint y: 241, endPoint x: 467, endPoint y: 206, distance: 117.6
drag, startPoint x: 347, startPoint y: 200, endPoint x: 499, endPoint y: 191, distance: 152.3
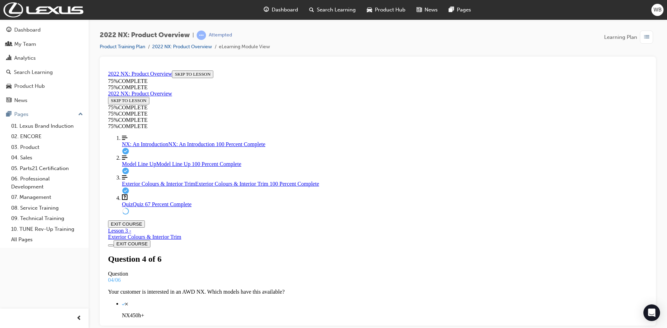
drag, startPoint x: 348, startPoint y: 240, endPoint x: 463, endPoint y: 235, distance: 115.7
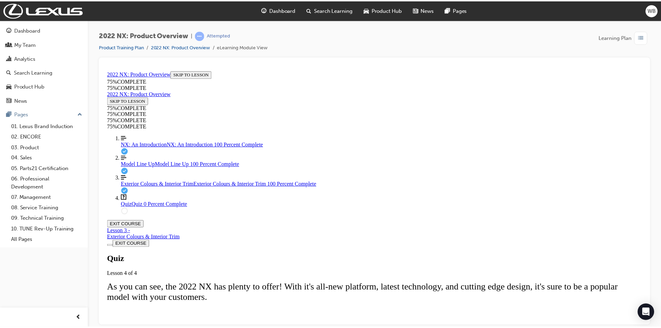
scroll to position [0, 0]
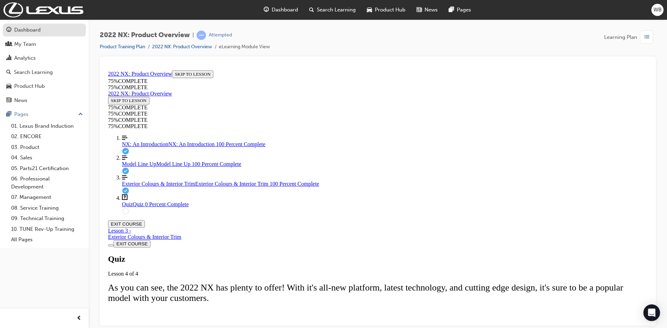
click at [40, 28] on div "Dashboard" at bounding box center [44, 30] width 76 height 9
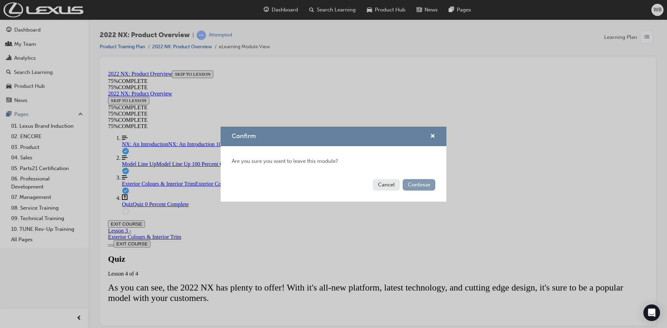
click at [431, 186] on button "Continue" at bounding box center [418, 184] width 33 height 11
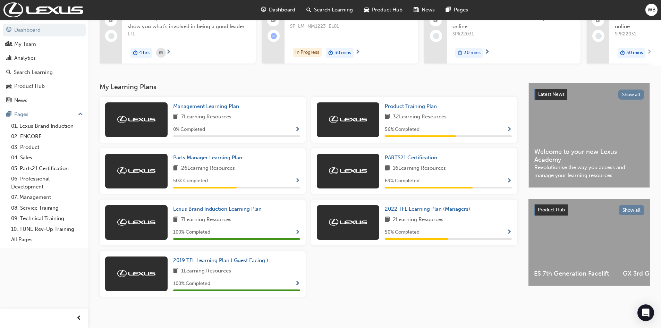
scroll to position [85, 0]
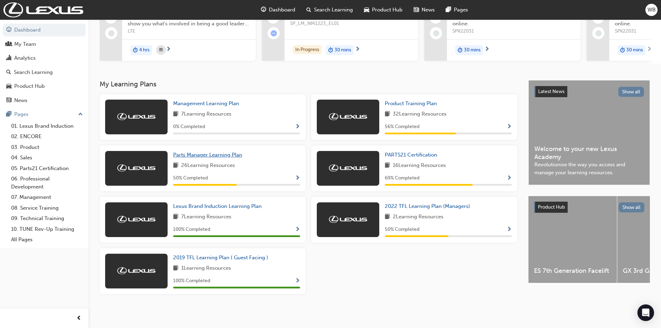
click at [203, 154] on span "Parts Manager Learning Plan" at bounding box center [207, 155] width 69 height 6
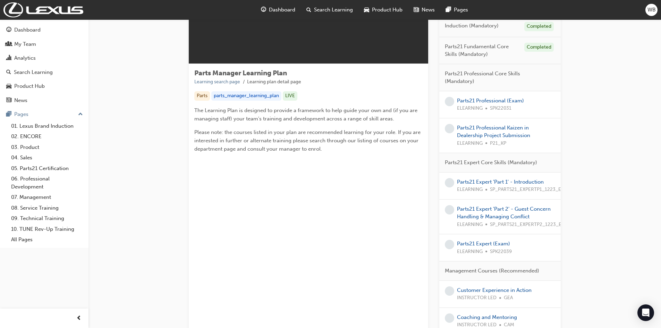
scroll to position [104, 0]
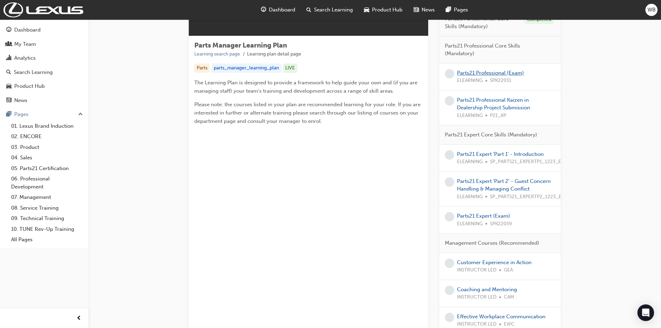
click at [487, 73] on link "Parts21 Professional (Exam)" at bounding box center [490, 73] width 67 height 6
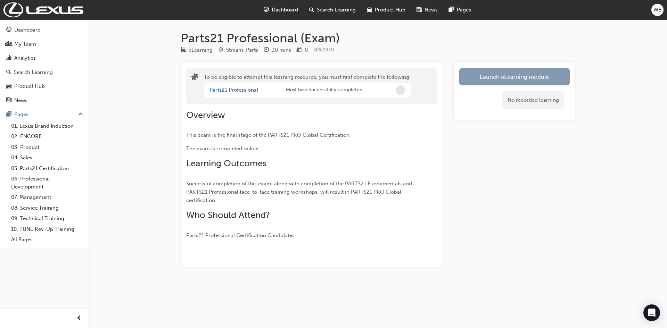
click at [492, 79] on button "Launch eLearning module" at bounding box center [514, 76] width 110 height 17
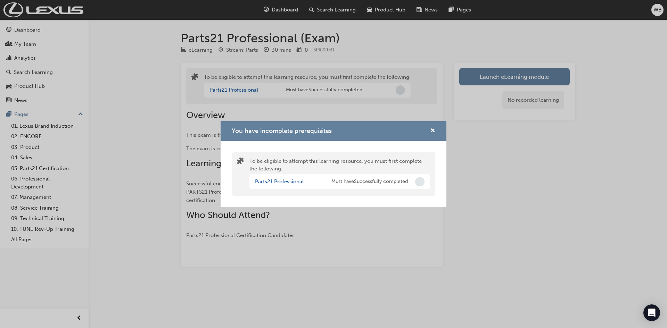
click at [473, 175] on div "You have incomplete prerequisites To be eligible to attempt this learning resou…" at bounding box center [333, 164] width 667 height 328
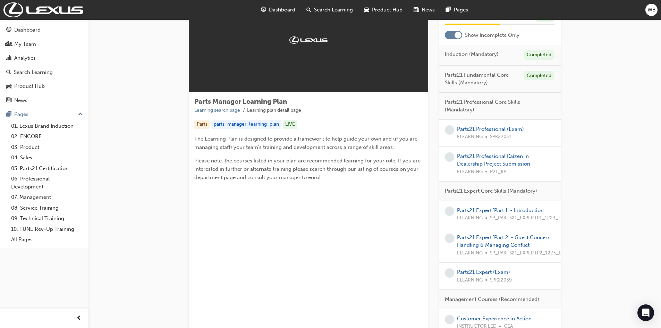
scroll to position [69, 0]
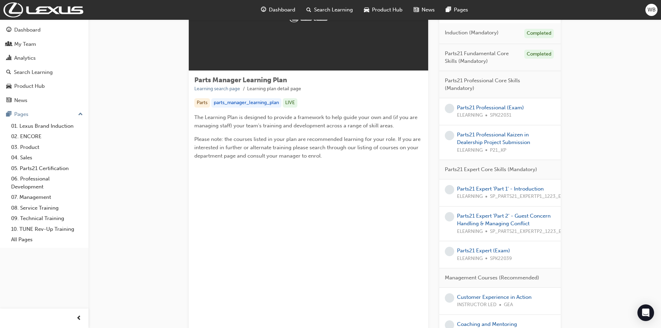
click at [482, 192] on div "Parts21 Expert 'Part 1' - Introduction ELEARNING SP_PARTS21_EXPERTP1_1223_EL" at bounding box center [510, 193] width 107 height 16
click at [482, 189] on link "Parts21 Expert 'Part 1' - Introduction" at bounding box center [500, 189] width 87 height 6
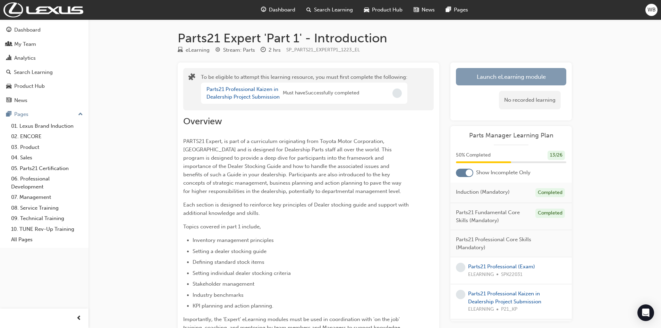
click at [509, 76] on button "Launch eLearning module" at bounding box center [511, 76] width 110 height 17
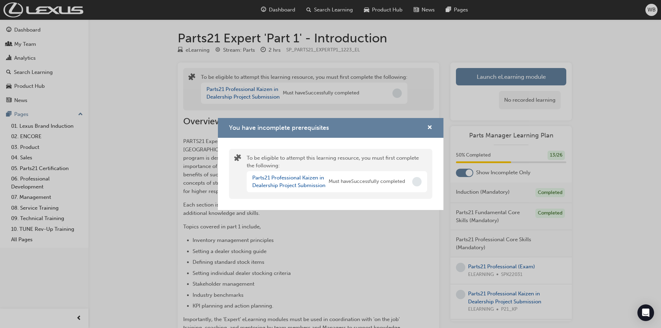
click at [149, 92] on div "You have incomplete prerequisites To be eligible to attempt this learning resou…" at bounding box center [330, 164] width 661 height 328
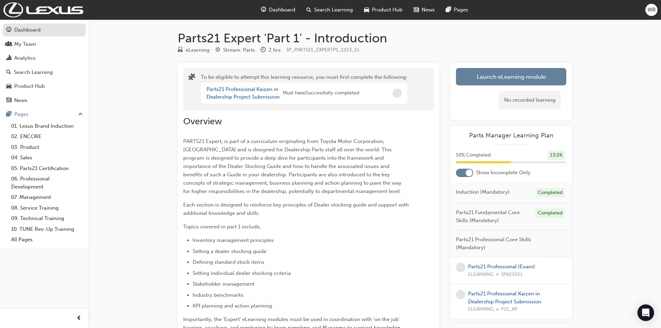
click at [35, 32] on div "Dashboard" at bounding box center [27, 30] width 26 height 8
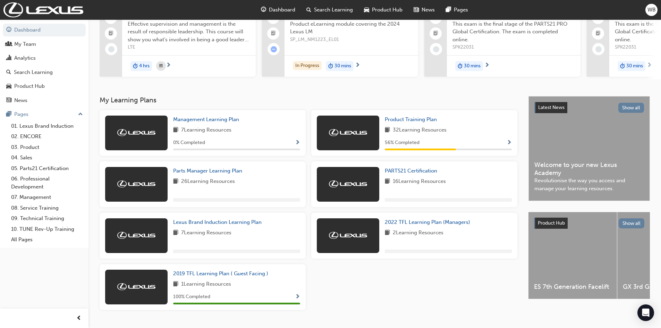
scroll to position [69, 0]
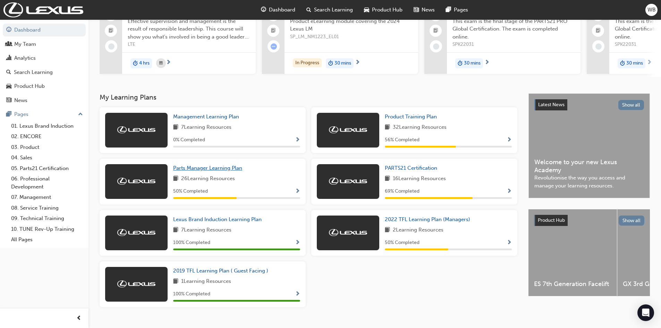
click at [206, 171] on span "Parts Manager Learning Plan" at bounding box center [207, 168] width 69 height 6
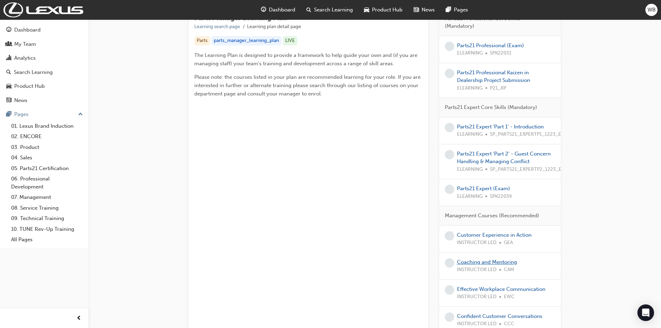
scroll to position [174, 0]
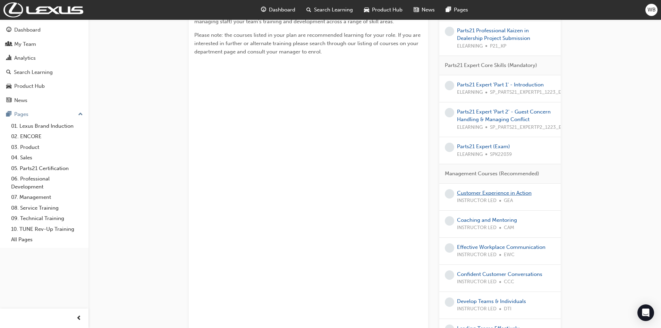
click at [496, 194] on link "Customer Experience in Action" at bounding box center [494, 193] width 75 height 6
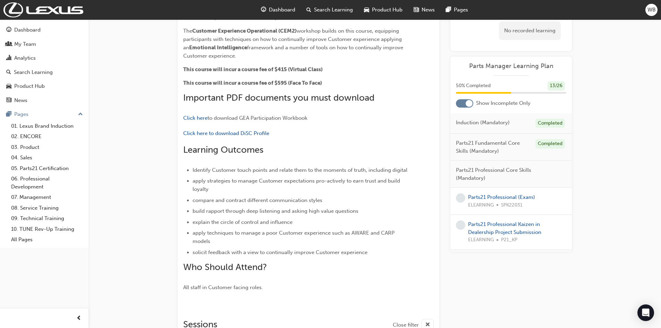
scroll to position [106, 0]
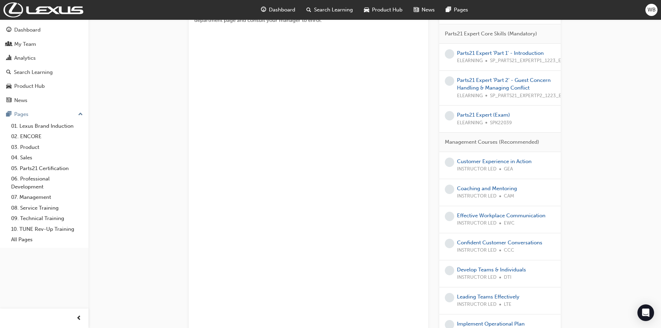
scroll to position [163, 0]
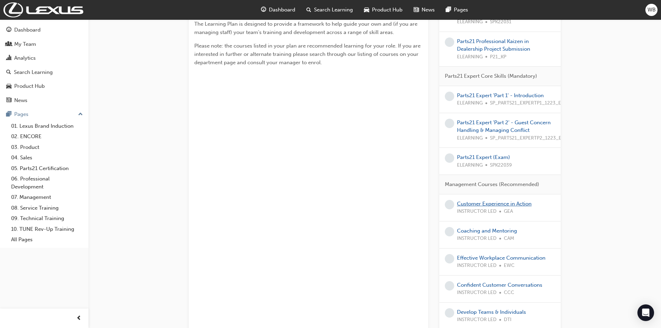
click at [488, 205] on link "Customer Experience in Action" at bounding box center [494, 204] width 75 height 6
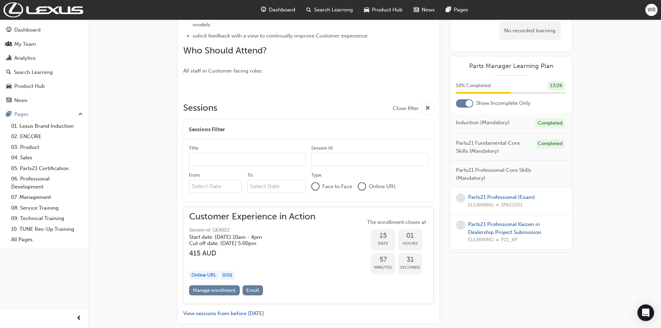
scroll to position [372, 0]
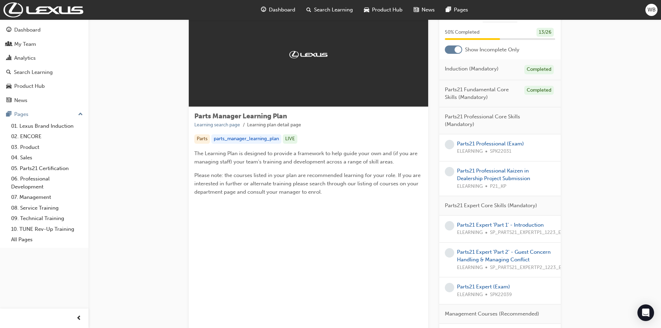
scroll to position [35, 0]
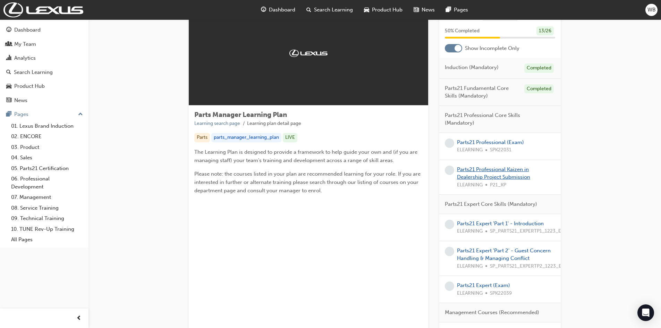
click at [476, 172] on link "Parts21 Professional Kaizen in Dealership Project Submission" at bounding box center [493, 173] width 73 height 14
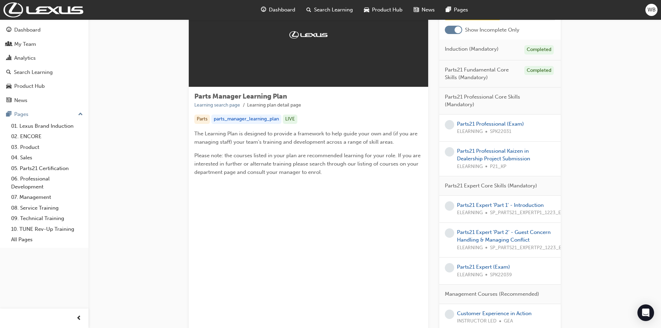
scroll to position [69, 0]
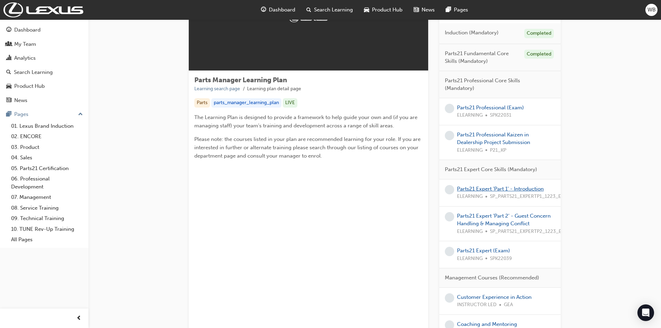
click at [486, 188] on link "Parts21 Expert 'Part 1' - Introduction" at bounding box center [500, 189] width 87 height 6
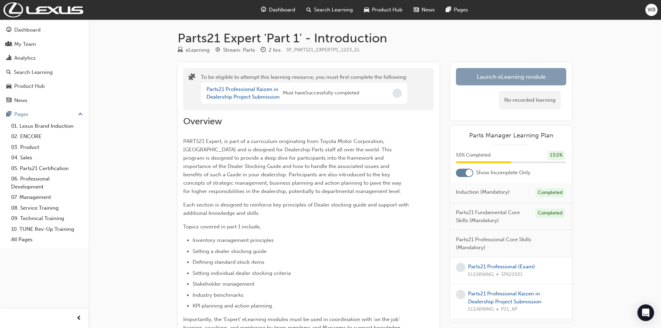
click at [512, 81] on button "Launch eLearning module" at bounding box center [511, 76] width 110 height 17
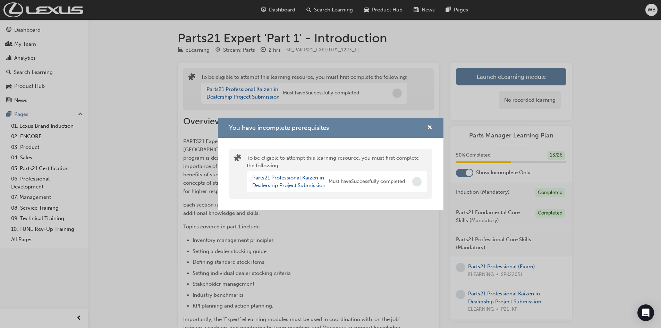
click at [402, 184] on span "Must have Successfully completed" at bounding box center [367, 182] width 76 height 8
click at [402, 183] on span "Must have Successfully completed" at bounding box center [367, 182] width 76 height 8
click at [432, 125] on span "cross-icon" at bounding box center [429, 128] width 5 height 6
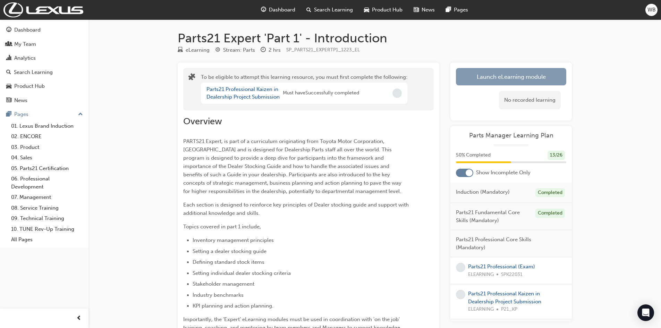
click at [516, 73] on button "Launch eLearning module" at bounding box center [511, 76] width 110 height 17
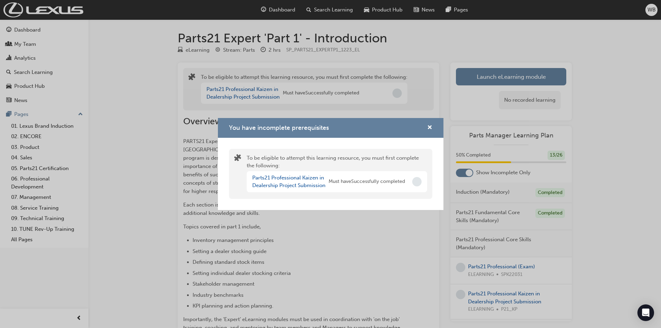
click at [410, 178] on div "Parts21 Professional Kaizen in Dealership Project Submission Must have Successf…" at bounding box center [337, 181] width 181 height 21
click at [417, 181] on span "Incomplete" at bounding box center [416, 181] width 9 height 9
click at [399, 220] on div "You have incomplete prerequisites To be eligible to attempt this learning resou…" at bounding box center [330, 164] width 661 height 328
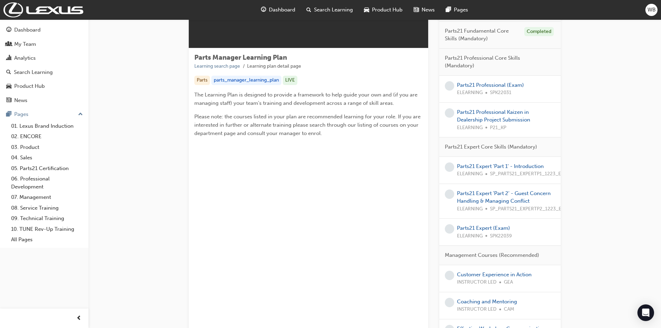
scroll to position [104, 0]
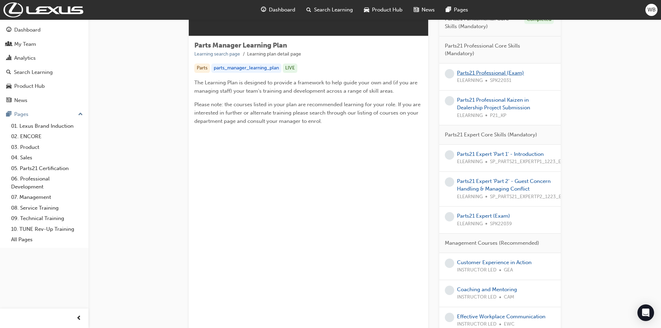
click at [486, 74] on link "Parts21 Professional (Exam)" at bounding box center [490, 73] width 67 height 6
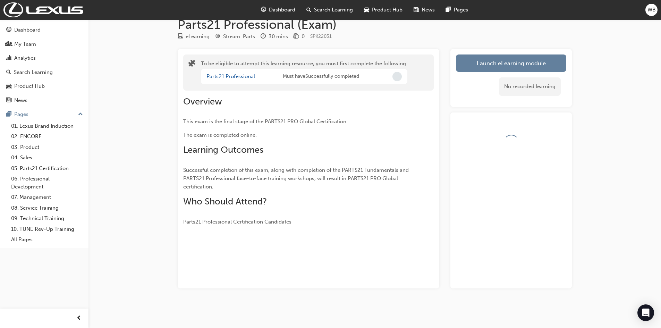
scroll to position [33, 0]
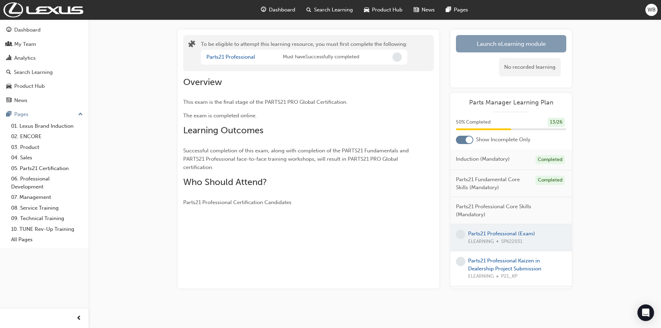
click at [499, 43] on button "Launch eLearning module" at bounding box center [511, 43] width 110 height 17
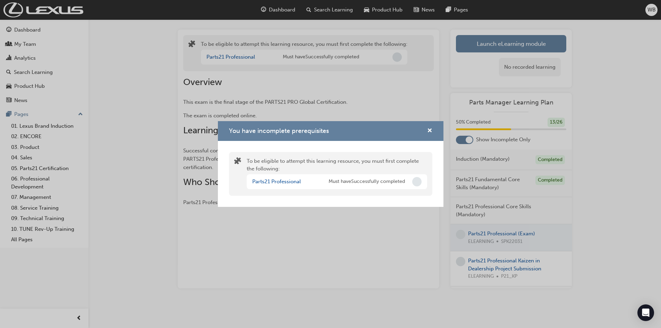
click at [372, 184] on span "Must have Successfully completed" at bounding box center [367, 182] width 76 height 8
click at [374, 184] on span "Must have Successfully completed" at bounding box center [367, 182] width 76 height 8
click at [282, 182] on link "Parts21 Professional" at bounding box center [276, 181] width 49 height 6
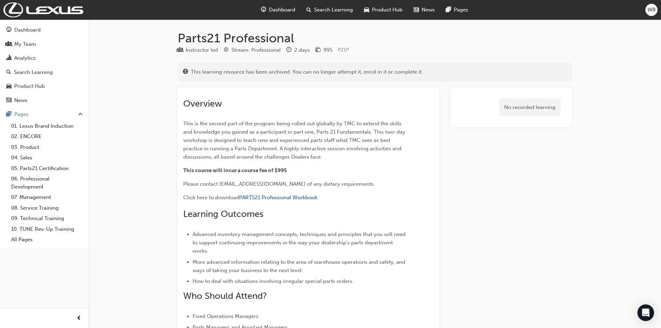
click at [201, 52] on div "Instructor led" at bounding box center [202, 50] width 32 height 8
drag, startPoint x: 265, startPoint y: 49, endPoint x: 281, endPoint y: 49, distance: 16.0
click at [267, 49] on div "Stream: Professional" at bounding box center [256, 50] width 49 height 8
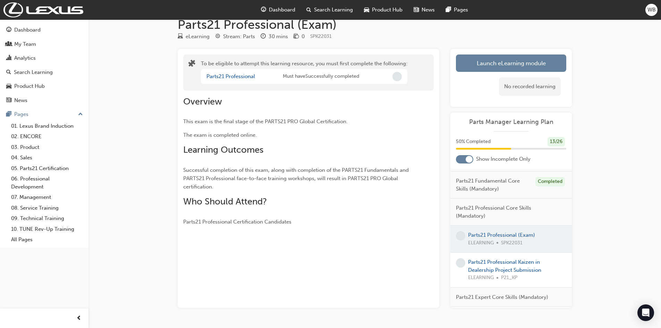
scroll to position [35, 0]
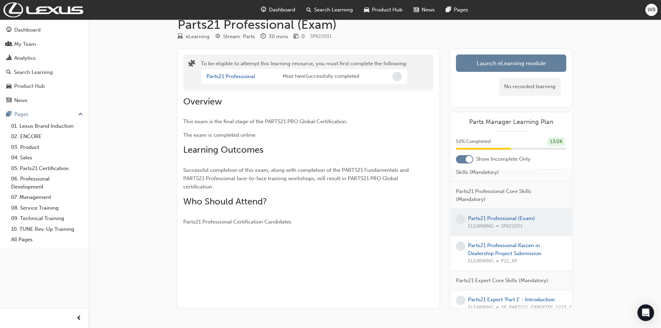
click at [501, 217] on div at bounding box center [512, 222] width 122 height 27
click at [483, 218] on div at bounding box center [512, 222] width 122 height 27
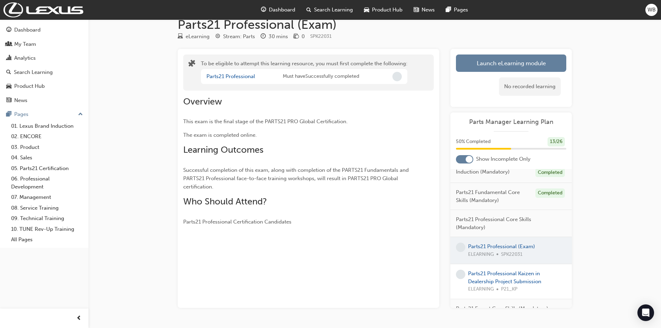
scroll to position [0, 0]
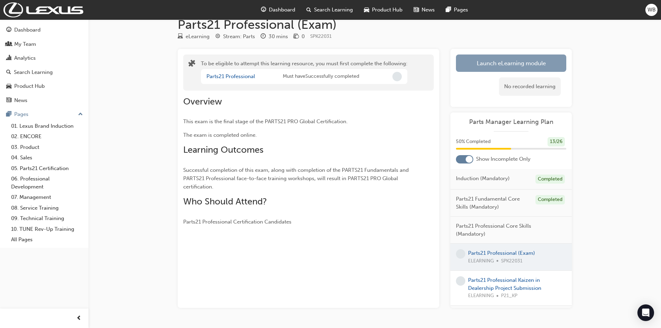
click at [497, 58] on button "Launch eLearning module" at bounding box center [511, 63] width 110 height 17
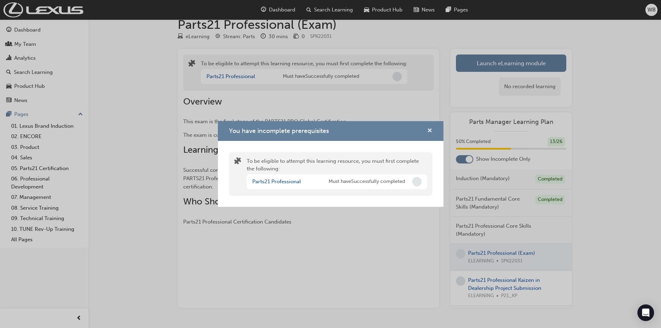
click at [428, 132] on span "cross-icon" at bounding box center [429, 131] width 5 height 6
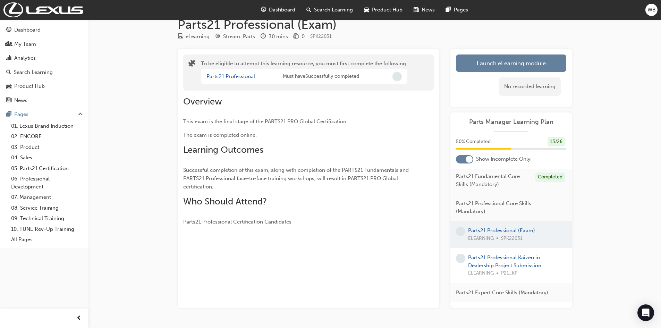
scroll to position [35, 0]
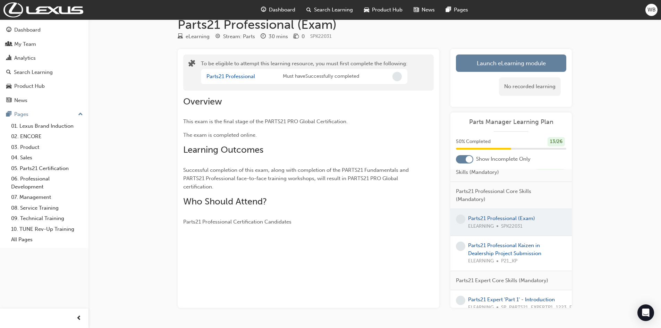
click at [495, 221] on div at bounding box center [512, 222] width 122 height 27
click at [496, 218] on div at bounding box center [512, 222] width 122 height 27
click at [499, 219] on div at bounding box center [512, 222] width 122 height 27
click at [488, 192] on span "Parts21 Professional Core Skills (Mandatory)" at bounding box center [508, 195] width 105 height 16
click at [465, 191] on span "Parts21 Professional Core Skills (Mandatory)" at bounding box center [508, 195] width 105 height 16
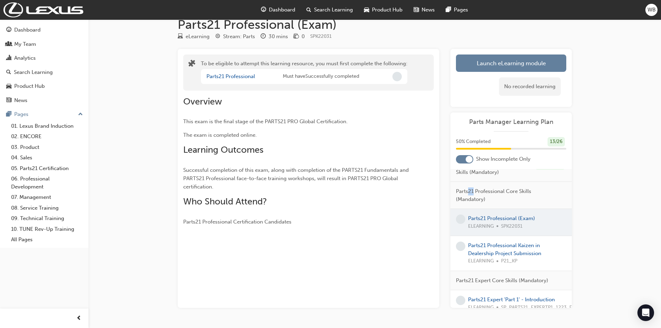
drag, startPoint x: 469, startPoint y: 193, endPoint x: 473, endPoint y: 193, distance: 3.8
click at [473, 193] on span "Parts21 Professional Core Skills (Mandatory)" at bounding box center [508, 195] width 105 height 16
click at [491, 193] on span "Parts21 Professional Core Skills (Mandatory)" at bounding box center [508, 195] width 105 height 16
click at [492, 193] on span "Parts21 Professional Core Skills (Mandatory)" at bounding box center [508, 195] width 105 height 16
click at [485, 169] on div "Parts Manager Learning Plan 50 % Completed 13 / 26 Show Incomplete Only Inducti…" at bounding box center [512, 209] width 122 height 195
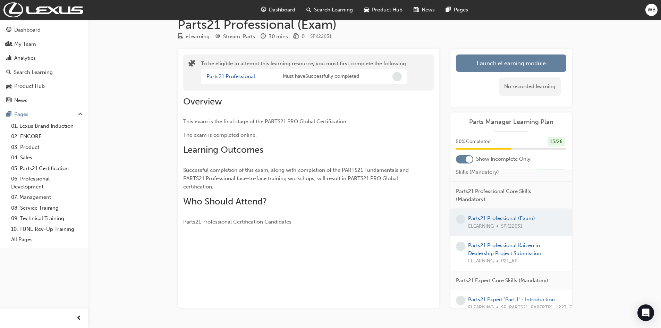
scroll to position [8, 0]
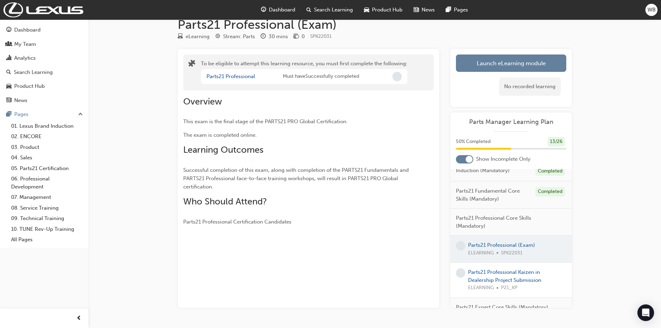
click at [491, 200] on span "Parts21 Fundamental Core Skills (Mandatory)" at bounding box center [493, 195] width 74 height 16
click at [498, 245] on div at bounding box center [512, 249] width 122 height 27
click at [498, 273] on link "Parts21 Professional Kaizen in Dealership Project Submission" at bounding box center [504, 276] width 73 height 14
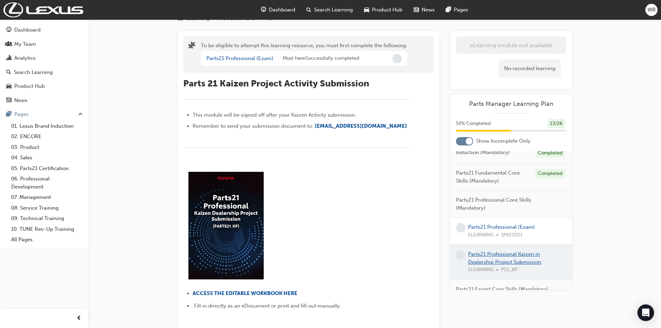
scroll to position [9, 0]
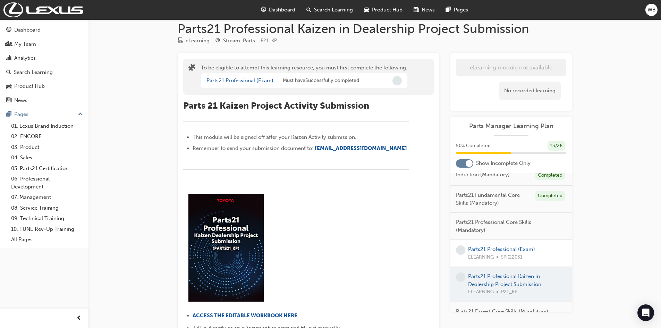
drag, startPoint x: 378, startPoint y: 211, endPoint x: 385, endPoint y: 164, distance: 47.8
click at [378, 210] on div at bounding box center [296, 247] width 226 height 117
click at [273, 11] on span "Dashboard" at bounding box center [282, 10] width 26 height 8
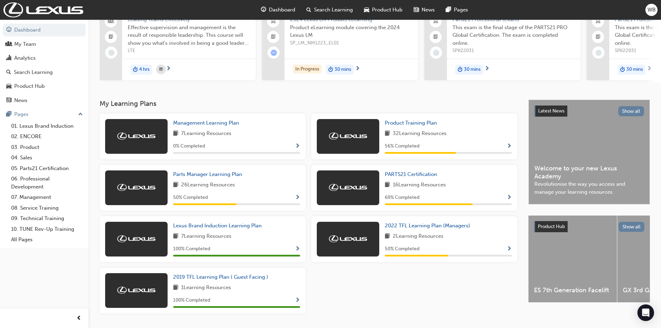
scroll to position [51, 0]
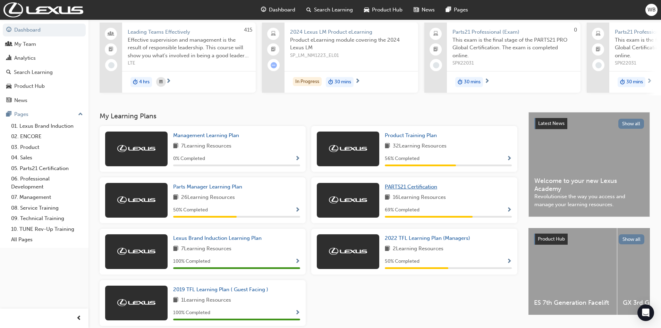
click at [405, 189] on span "PARTS21 Certification" at bounding box center [411, 187] width 52 height 6
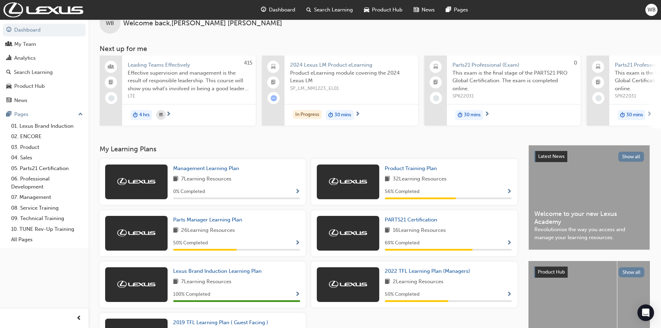
scroll to position [35, 0]
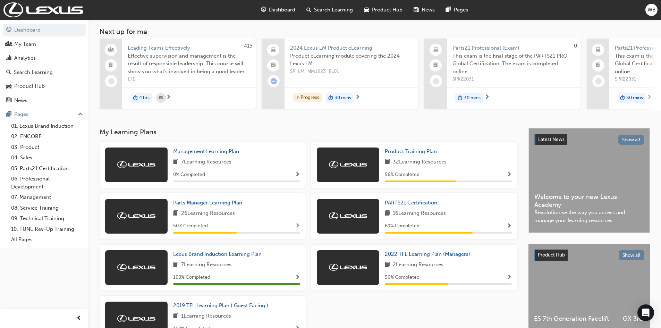
click at [413, 205] on span "PARTS21 Certification" at bounding box center [411, 203] width 52 height 6
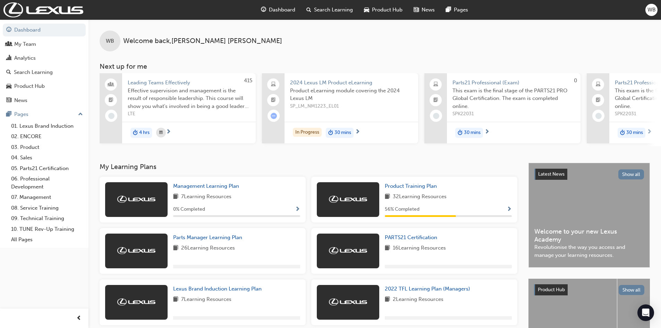
scroll to position [35, 0]
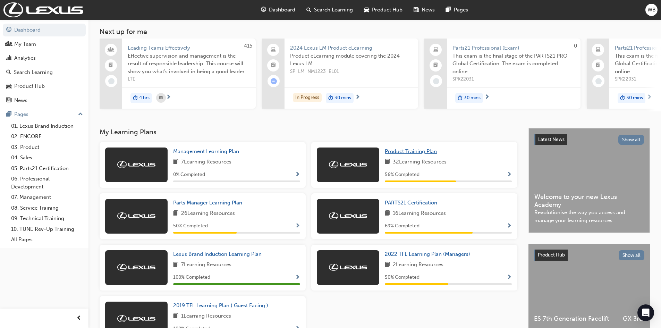
click at [411, 152] on span "Product Training Plan" at bounding box center [411, 151] width 52 height 6
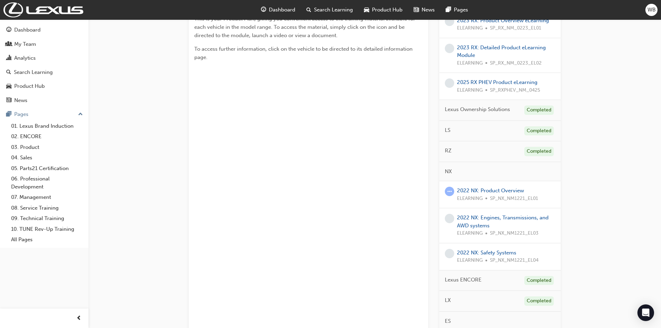
scroll to position [174, 0]
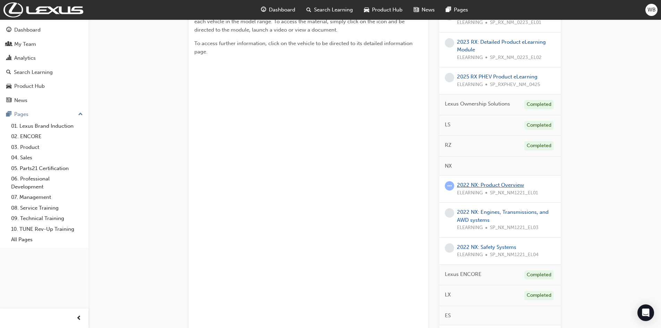
click at [482, 185] on link "2022 NX: Product Overview" at bounding box center [490, 185] width 67 height 6
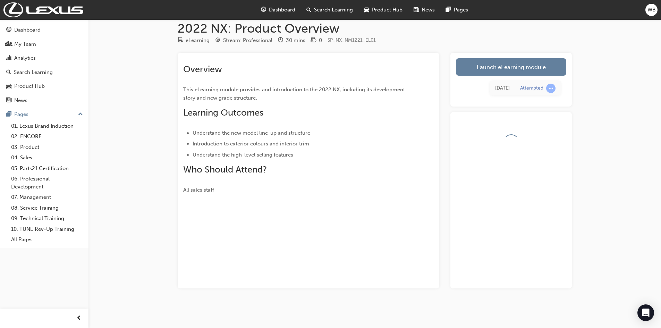
scroll to position [29, 0]
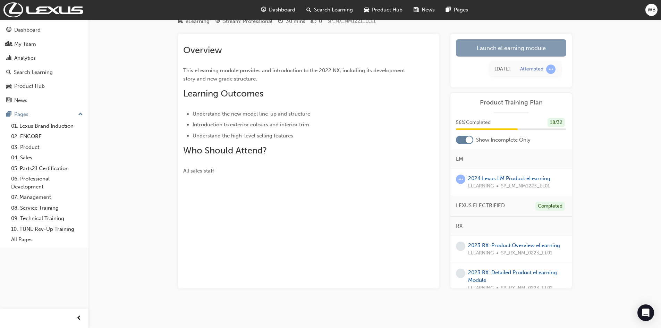
click at [509, 46] on link "Launch eLearning module" at bounding box center [511, 47] width 110 height 17
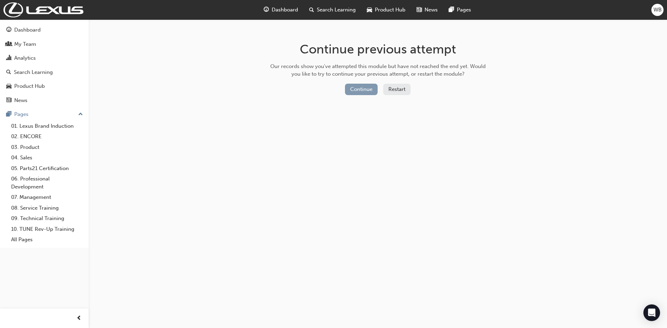
click at [363, 87] on button "Continue" at bounding box center [361, 89] width 33 height 11
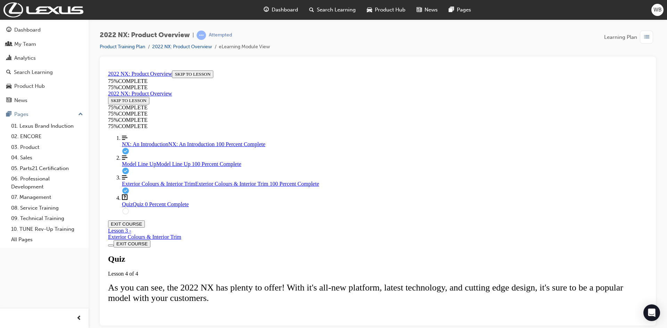
scroll to position [85, 0]
click at [141, 147] on span "NX: An Introduction" at bounding box center [145, 144] width 46 height 6
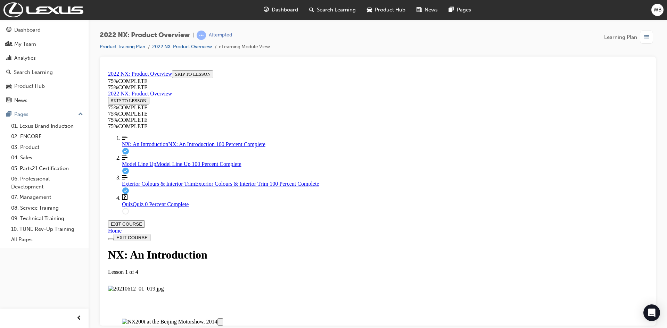
scroll to position [1127, 0]
click at [158, 147] on link "Align left Three vertical lines aligned to the left NX: An Introduction NX: An …" at bounding box center [384, 141] width 525 height 12
click at [144, 167] on span "Model Line Up" at bounding box center [139, 164] width 34 height 6
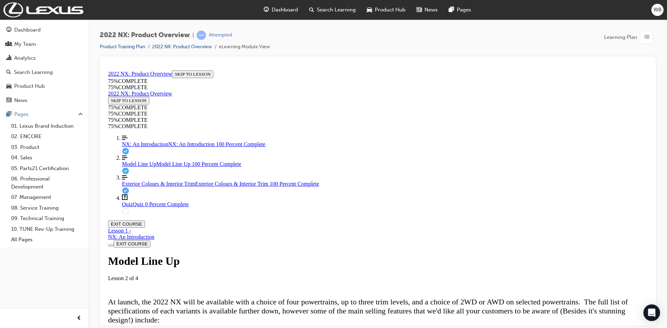
scroll to position [1941, 0]
click at [125, 207] on span "Quiz" at bounding box center [127, 204] width 11 height 6
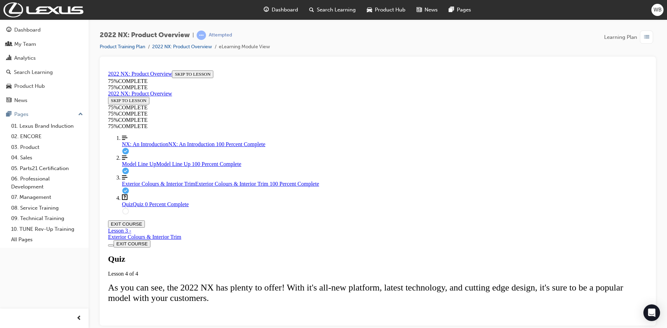
scroll to position [24, 0]
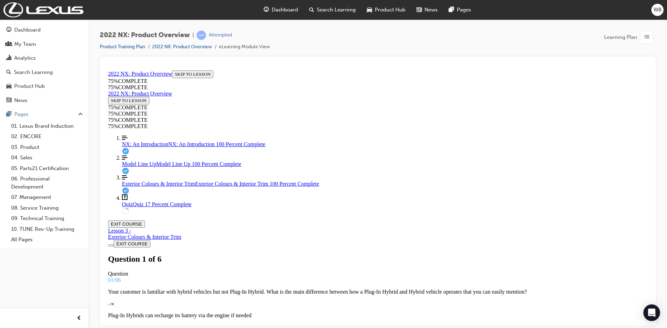
scroll to position [36, 0]
